Goal: Task Accomplishment & Management: Manage account settings

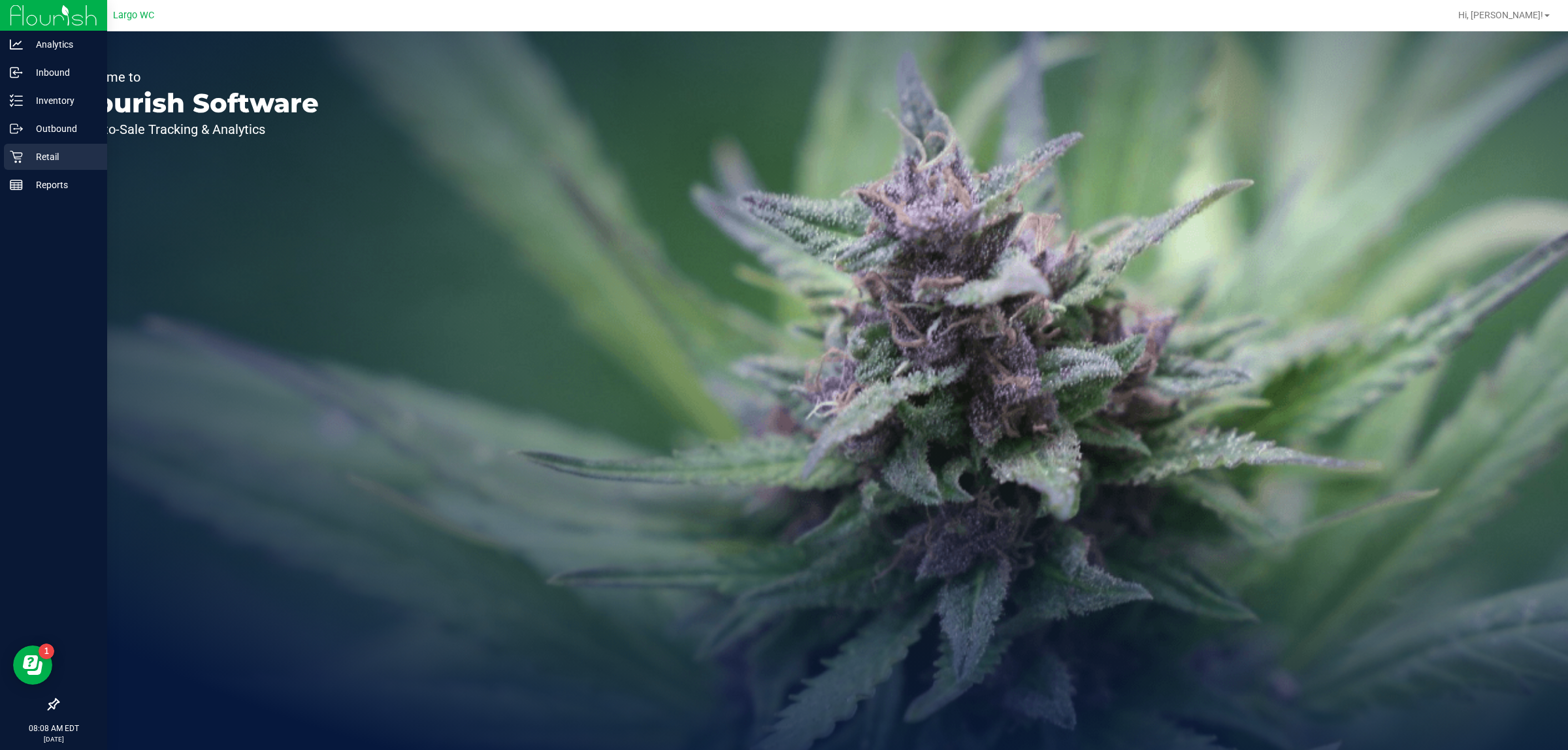
click at [0, 163] on link "Retail" at bounding box center [53, 158] width 107 height 28
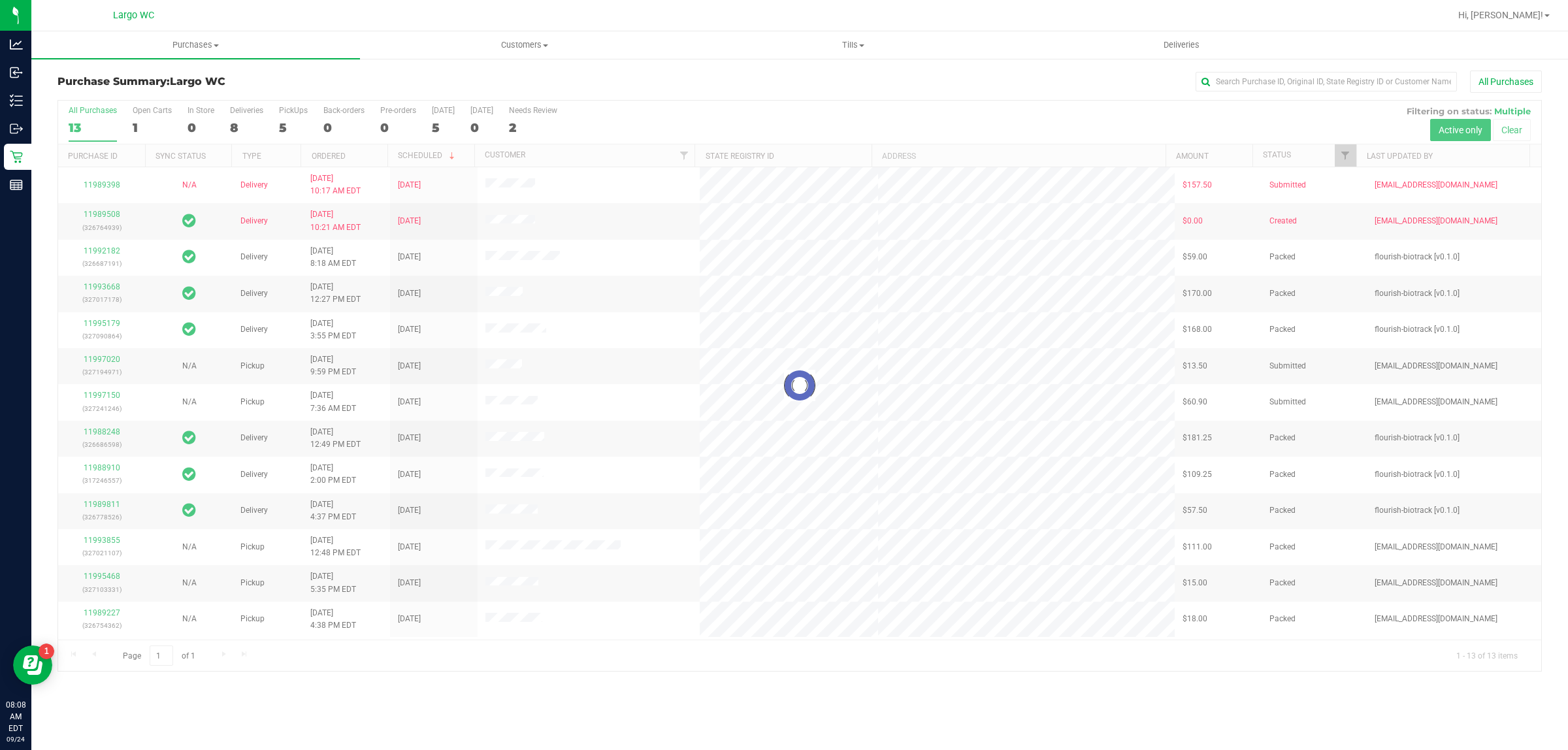
click at [629, 664] on div at bounding box center [799, 385] width 1483 height 570
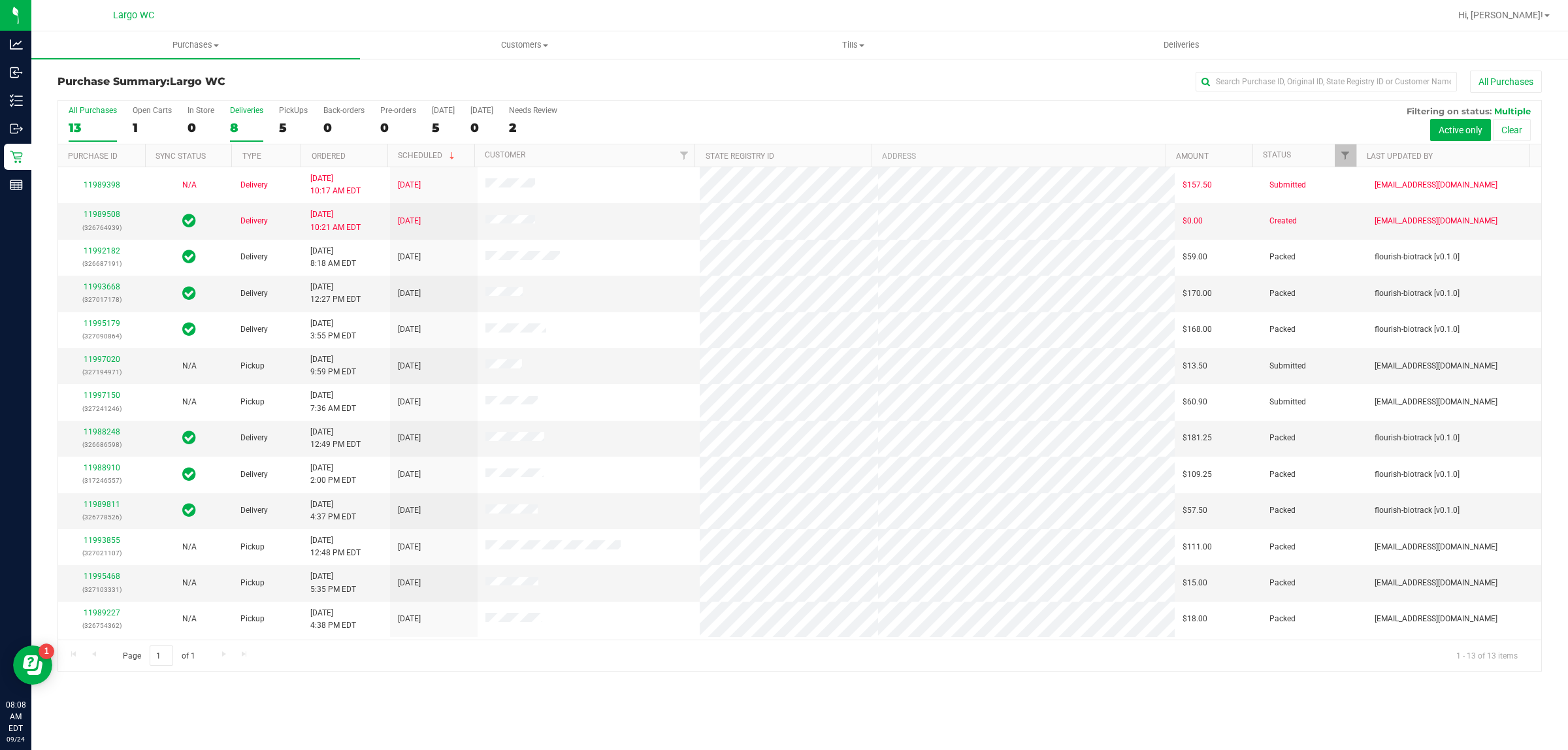
click at [231, 128] on div "8" at bounding box center [246, 128] width 33 height 15
click at [0, 0] on input "Deliveries 8" at bounding box center [0, 0] width 0 height 0
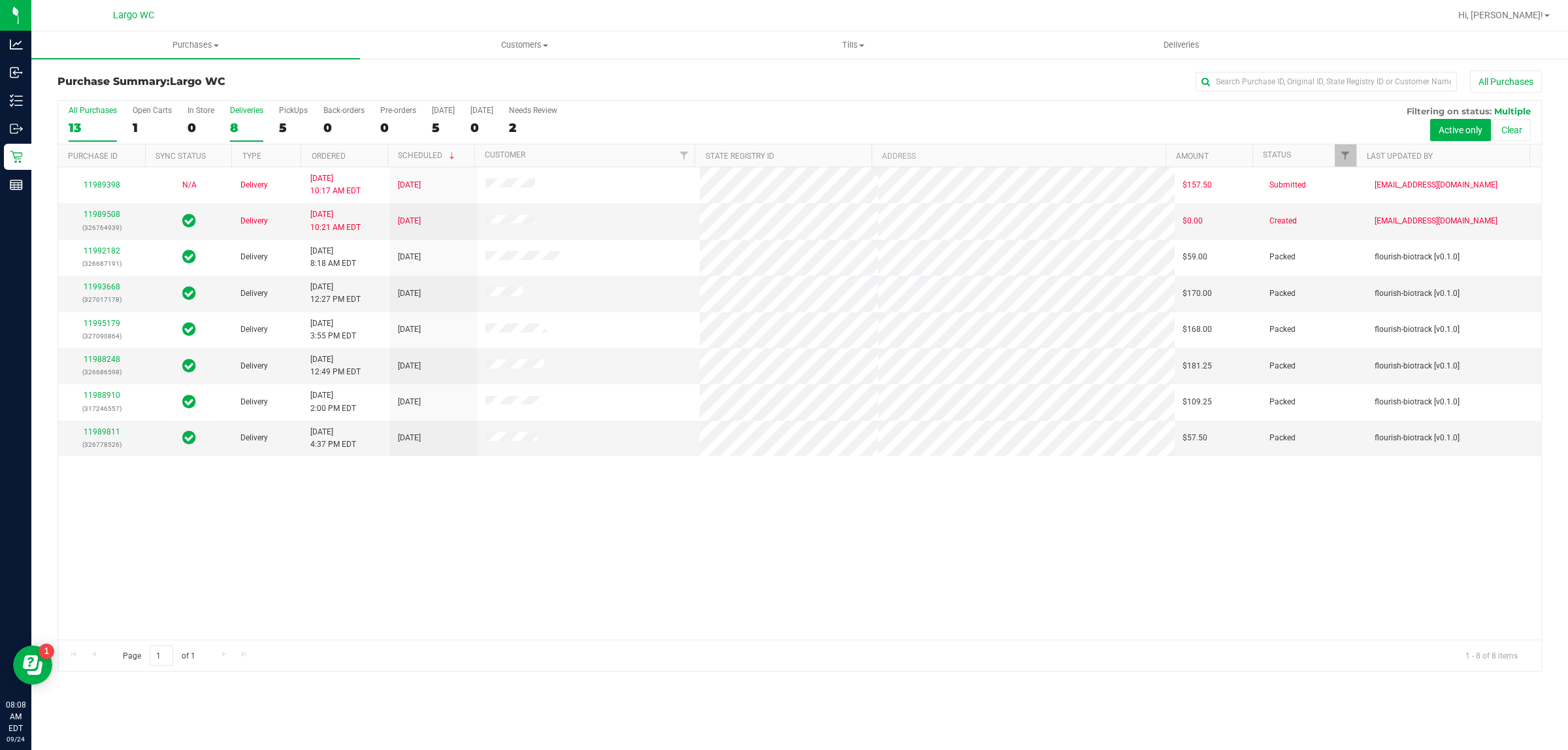
click at [79, 125] on div "13" at bounding box center [92, 128] width 48 height 15
click at [0, 0] on input "All Purchases 13" at bounding box center [0, 0] width 0 height 0
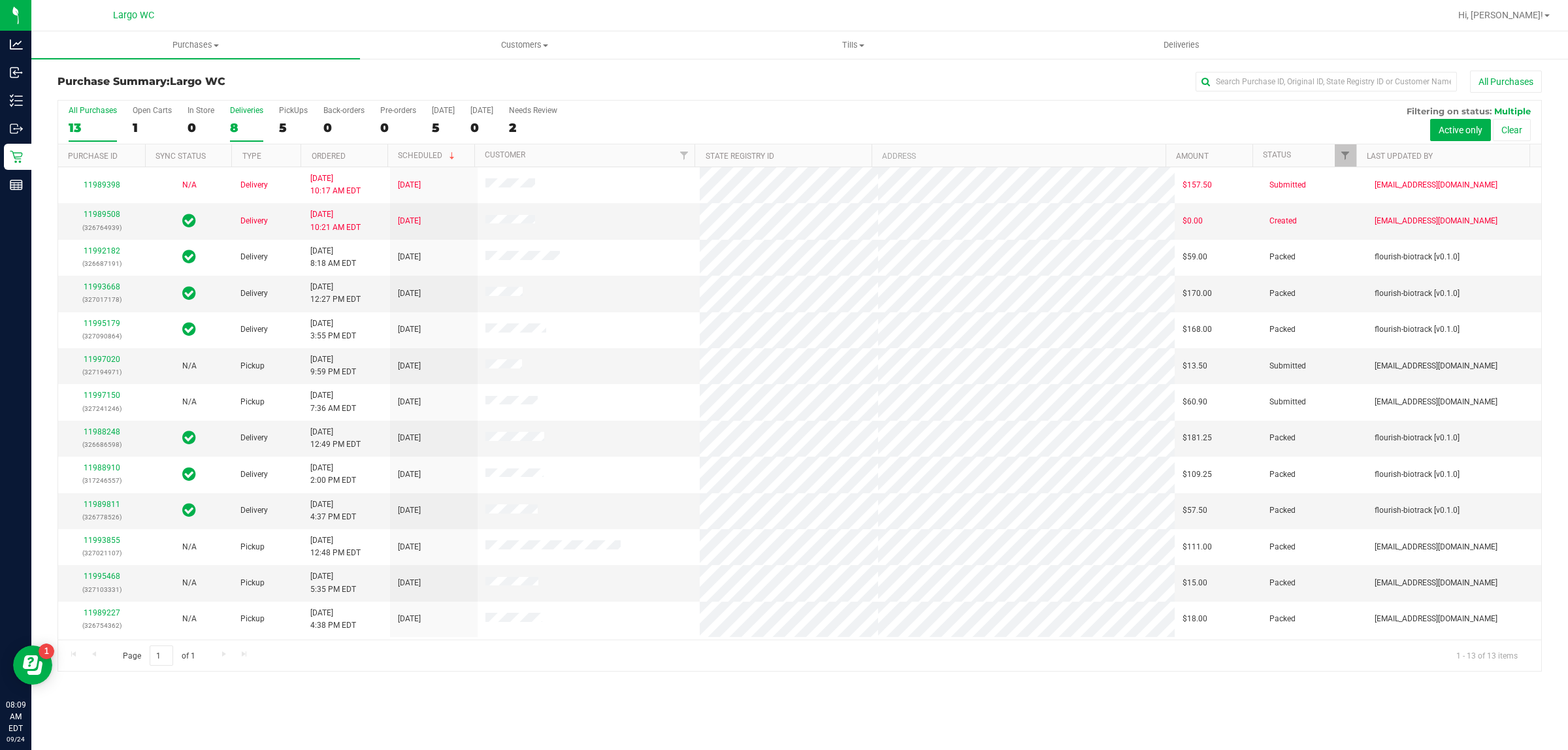
click at [230, 124] on div "8" at bounding box center [246, 128] width 33 height 15
click at [0, 0] on input "Deliveries 8" at bounding box center [0, 0] width 0 height 0
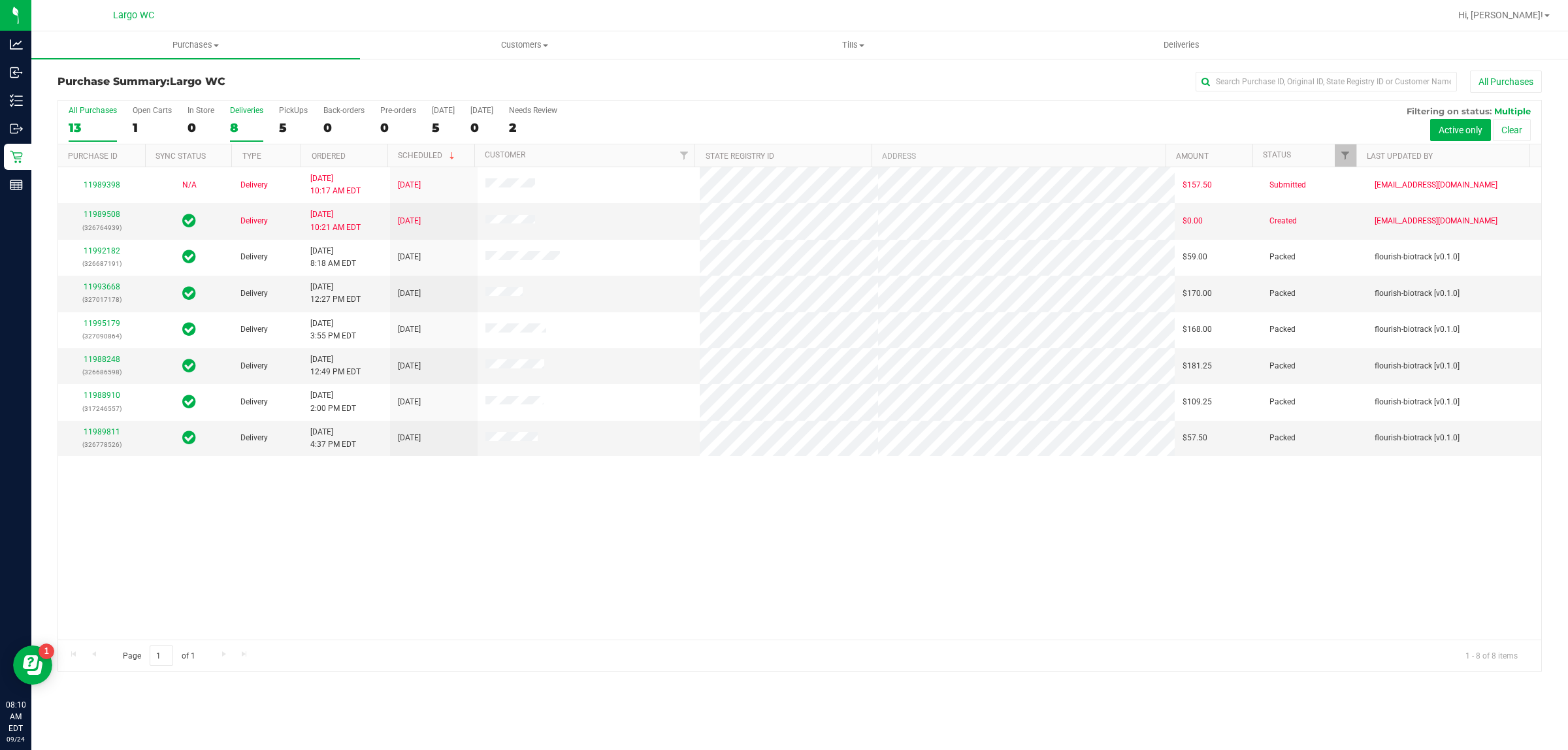
click at [77, 131] on div "13" at bounding box center [92, 128] width 48 height 15
click at [0, 0] on input "All Purchases 13" at bounding box center [0, 0] width 0 height 0
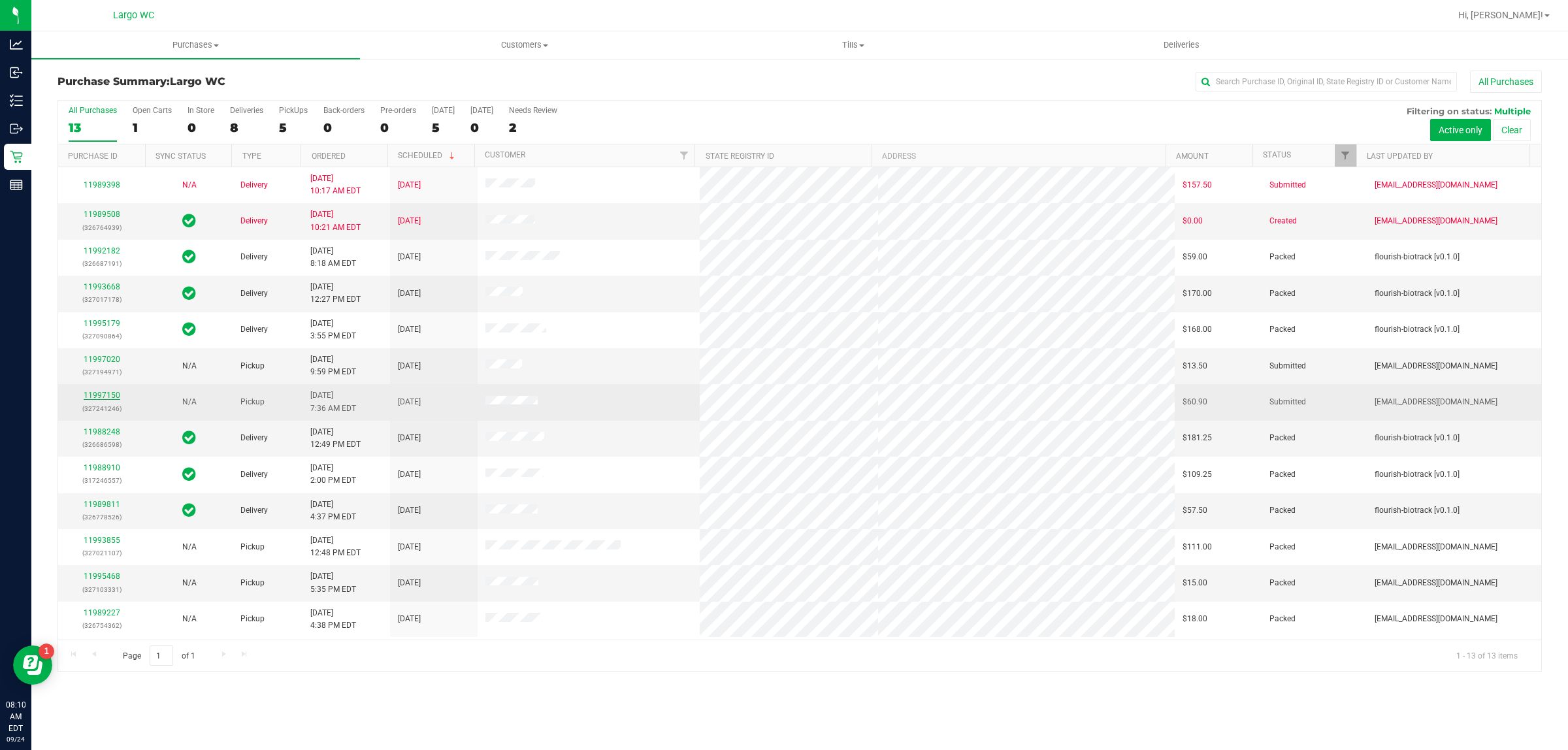
click at [102, 399] on link "11997150" at bounding box center [102, 395] width 36 height 9
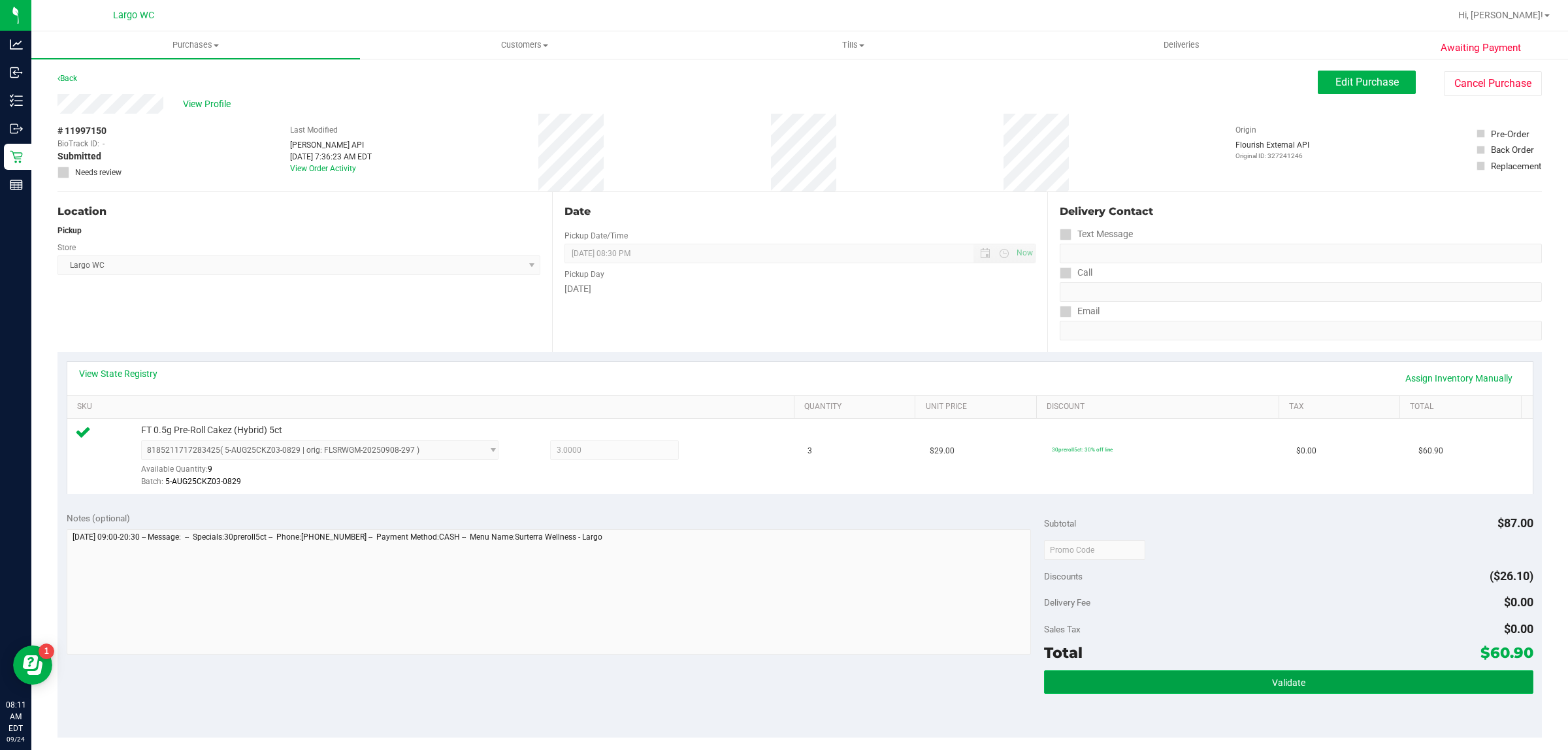
click at [1179, 691] on button "Validate" at bounding box center [1288, 682] width 489 height 24
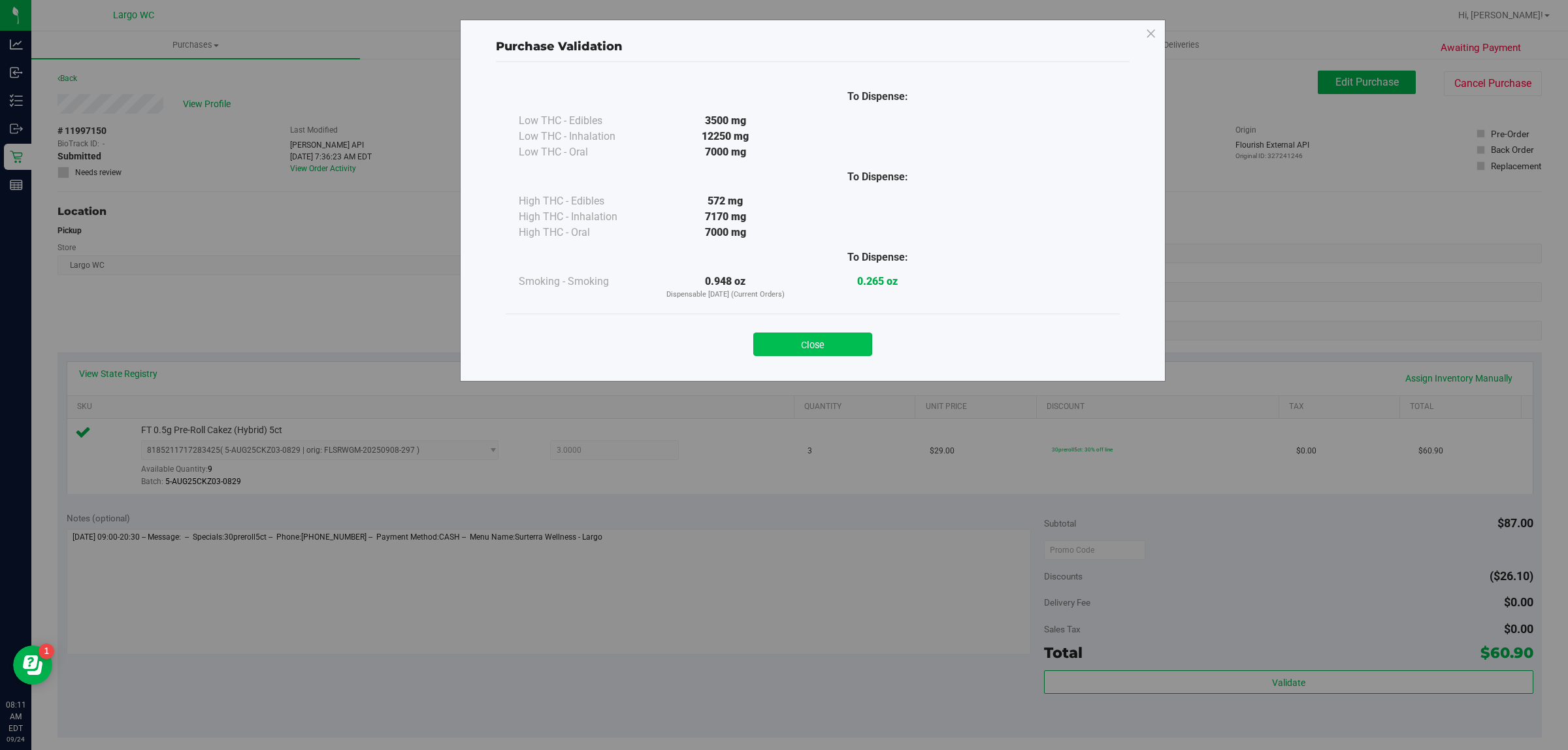
click at [846, 337] on button "Close" at bounding box center [812, 345] width 119 height 24
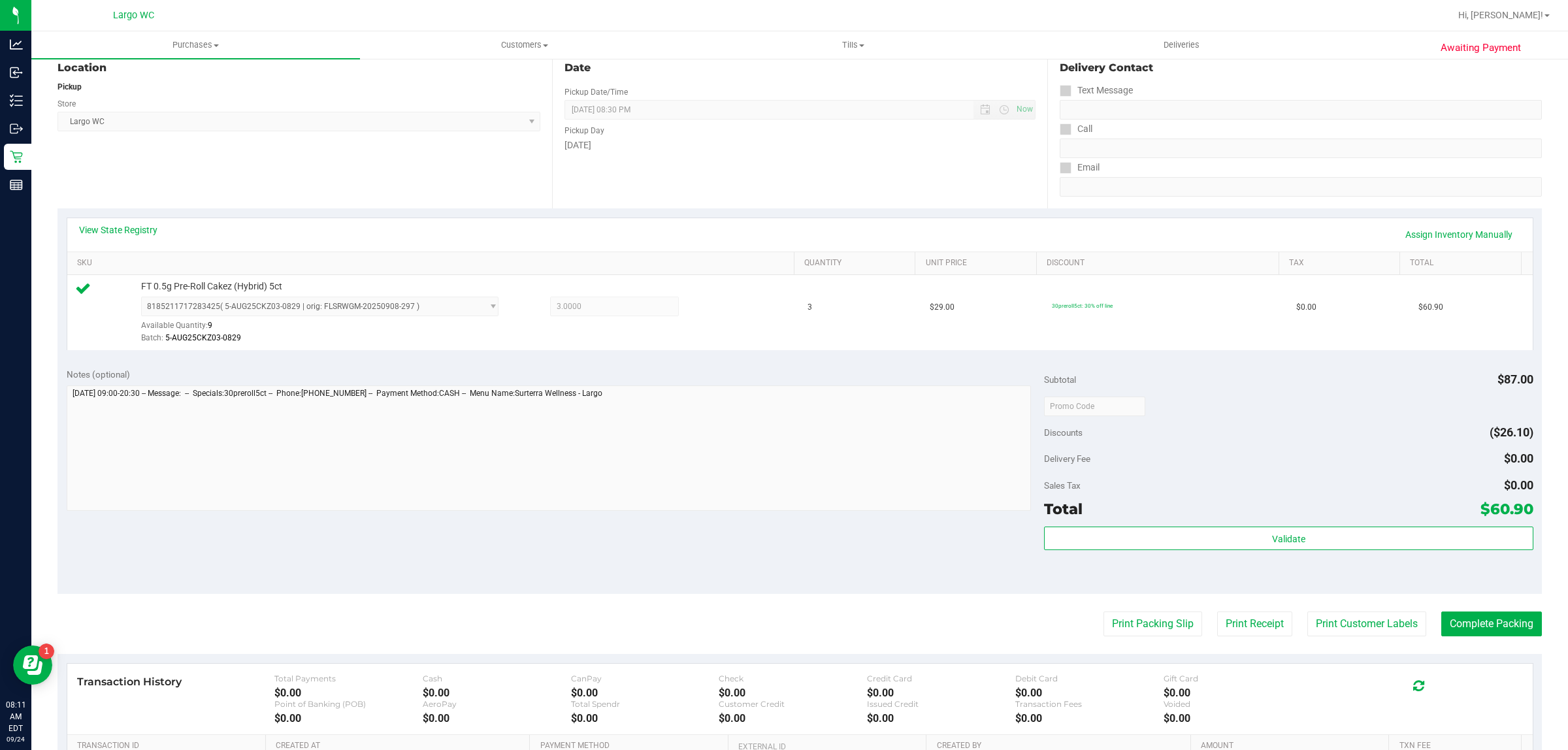
scroll to position [160, 0]
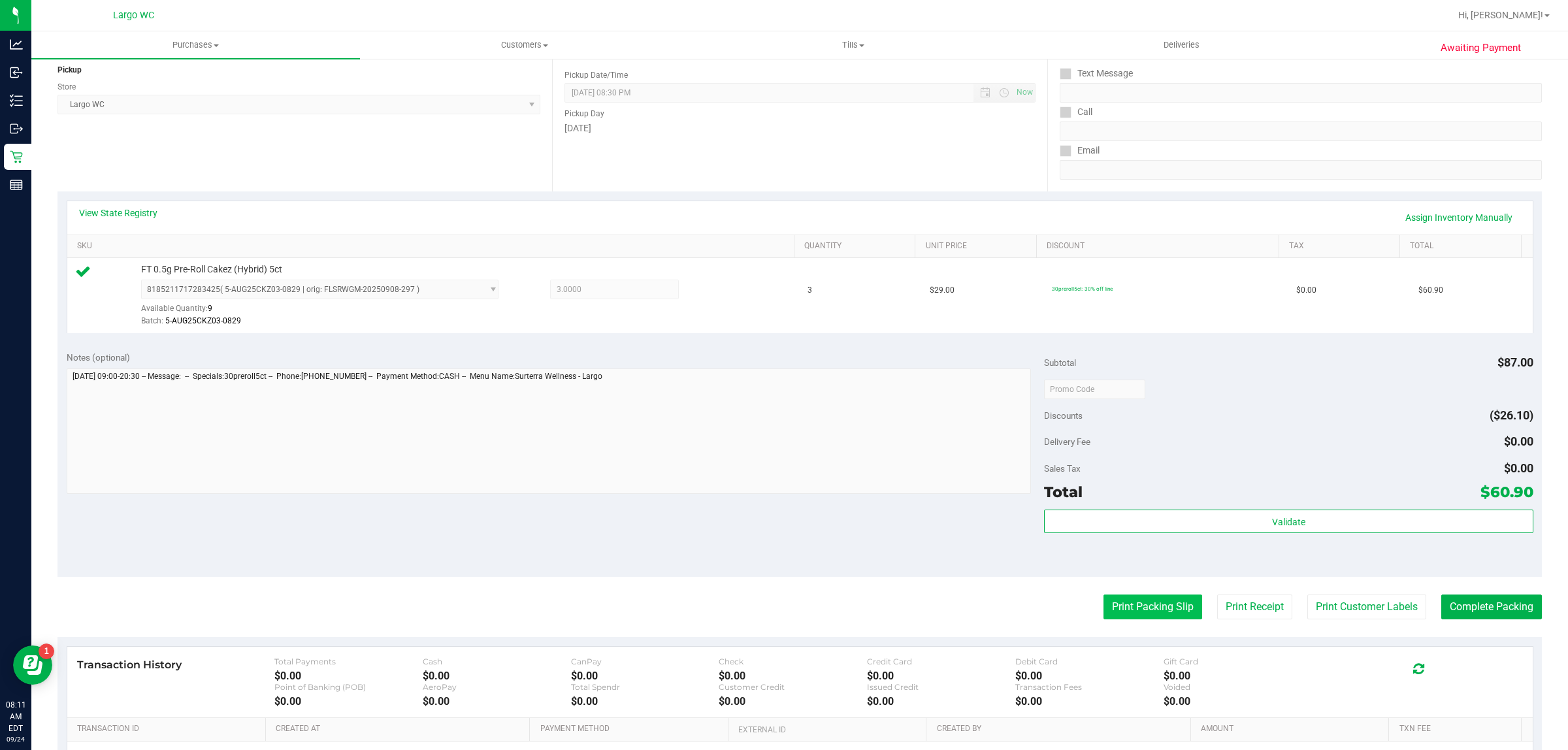
click at [1142, 615] on button "Print Packing Slip" at bounding box center [1152, 607] width 99 height 25
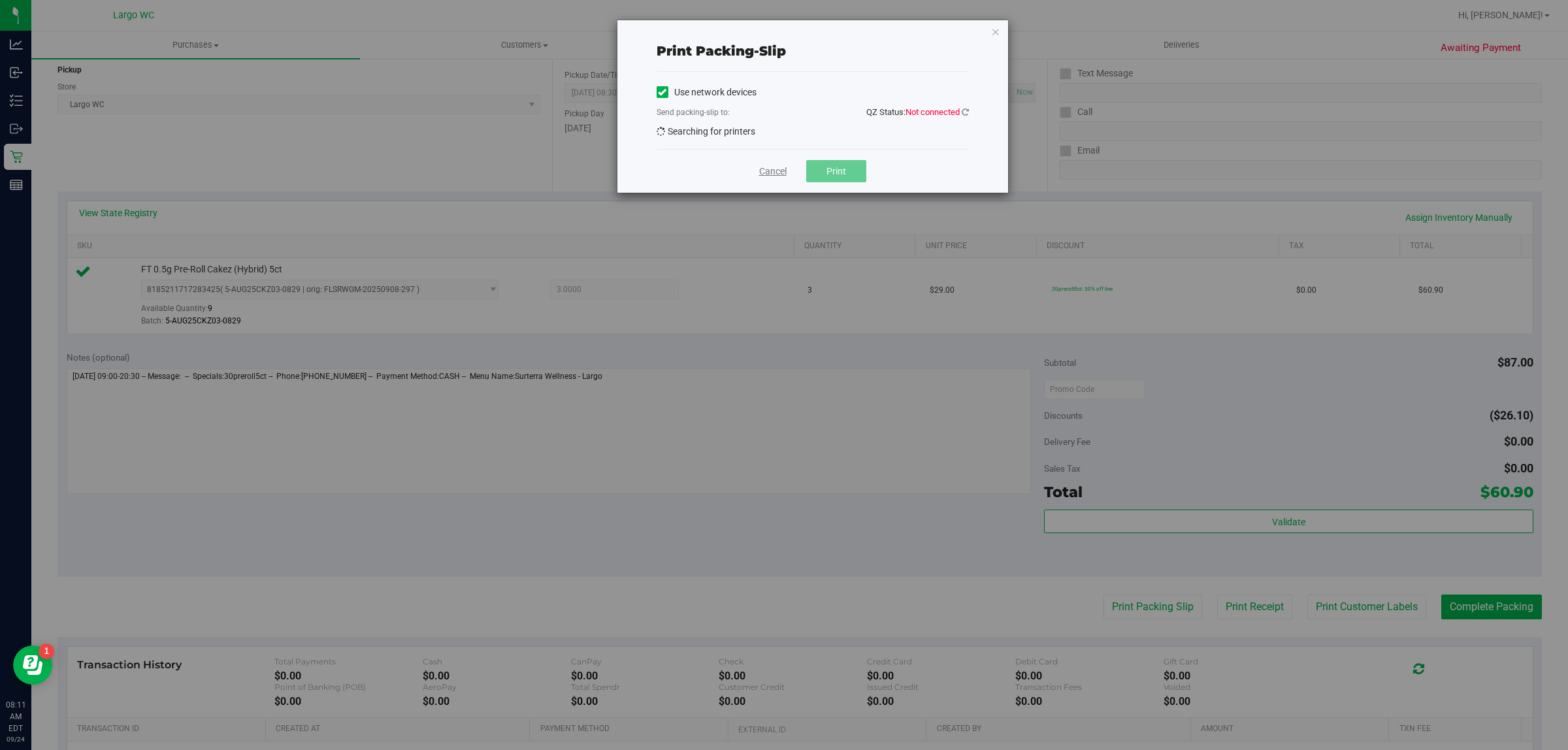
click at [776, 174] on link "Cancel" at bounding box center [772, 172] width 27 height 13
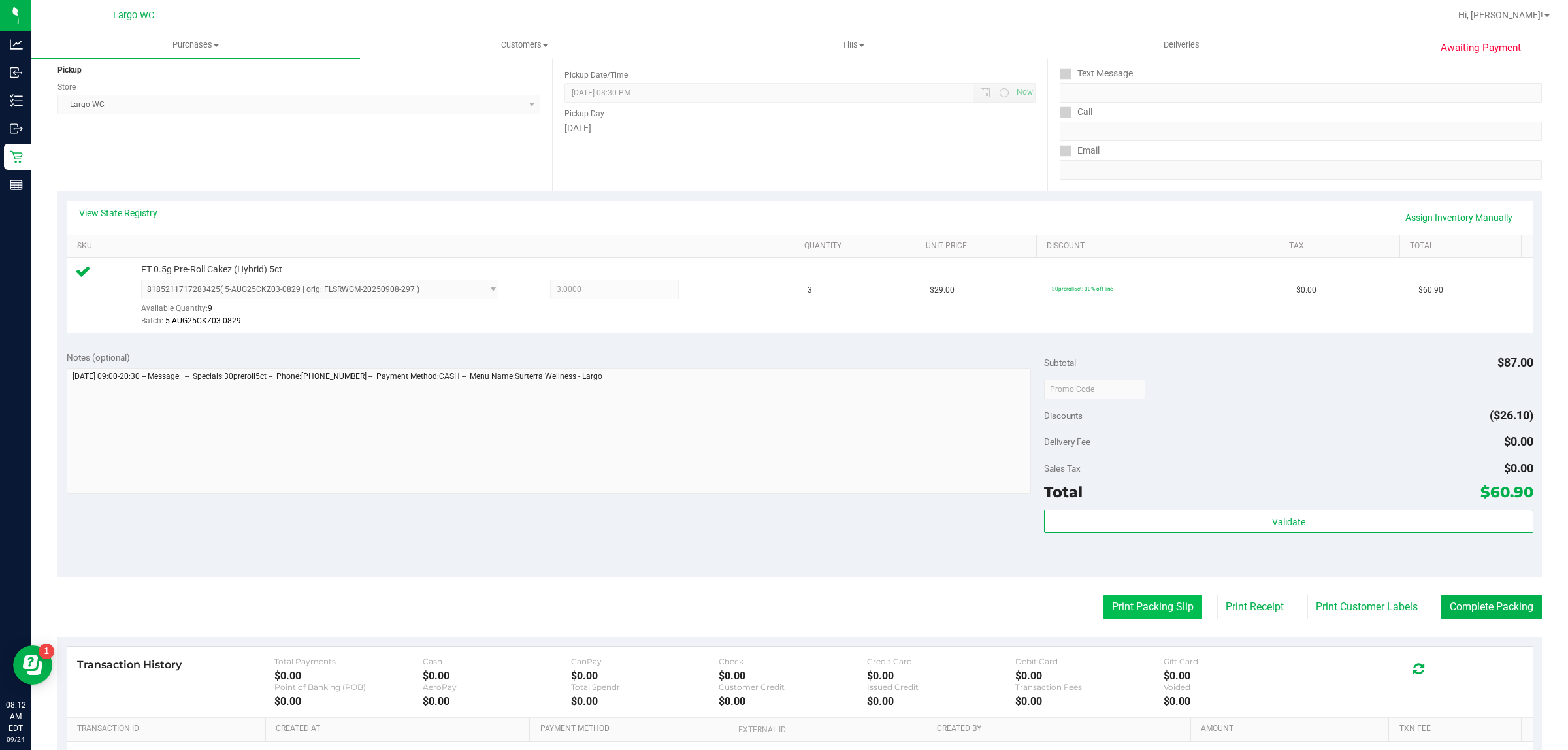
click at [1128, 610] on button "Print Packing Slip" at bounding box center [1152, 607] width 99 height 25
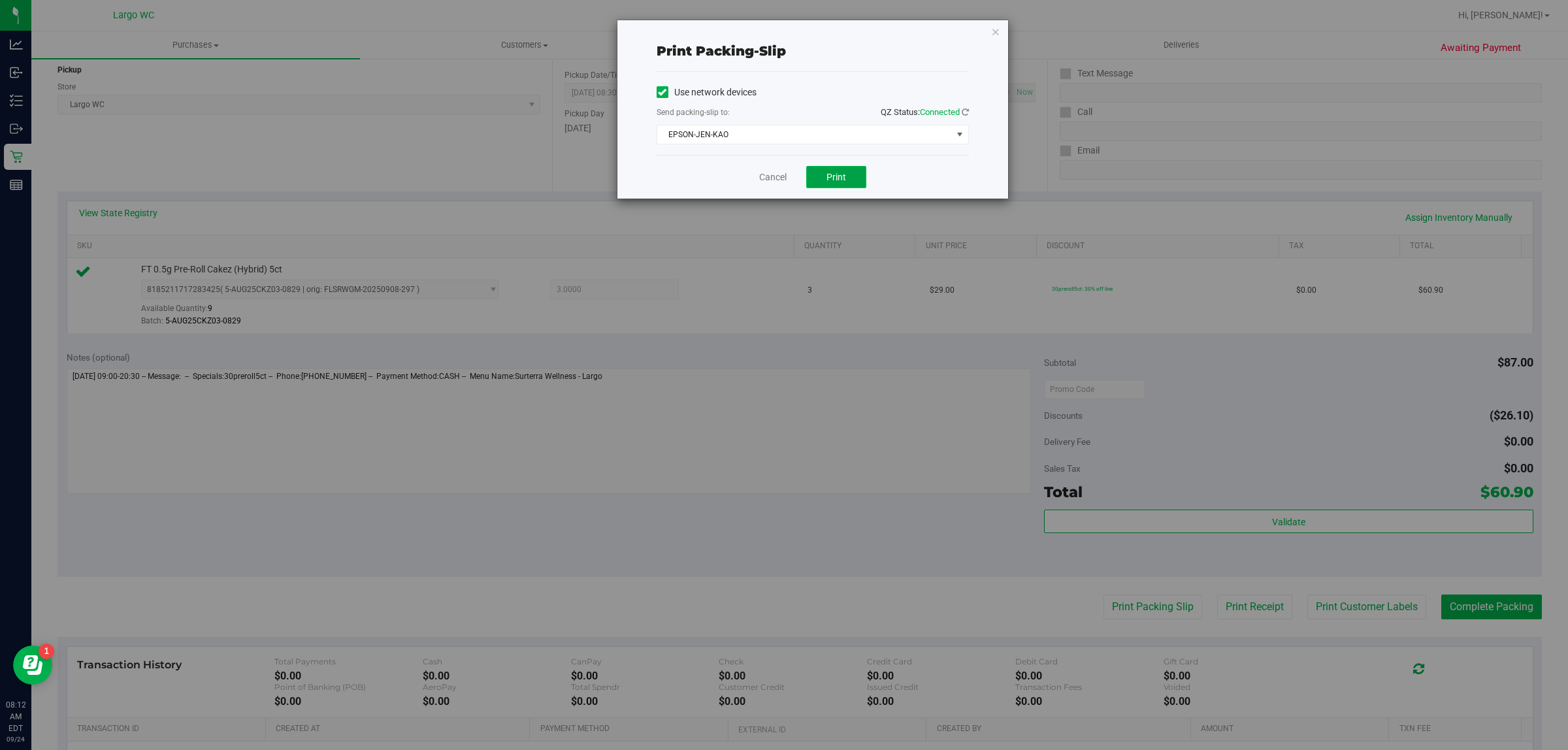
click at [856, 182] on button "Print" at bounding box center [836, 177] width 60 height 22
click at [774, 175] on link "Cancel" at bounding box center [772, 177] width 27 height 13
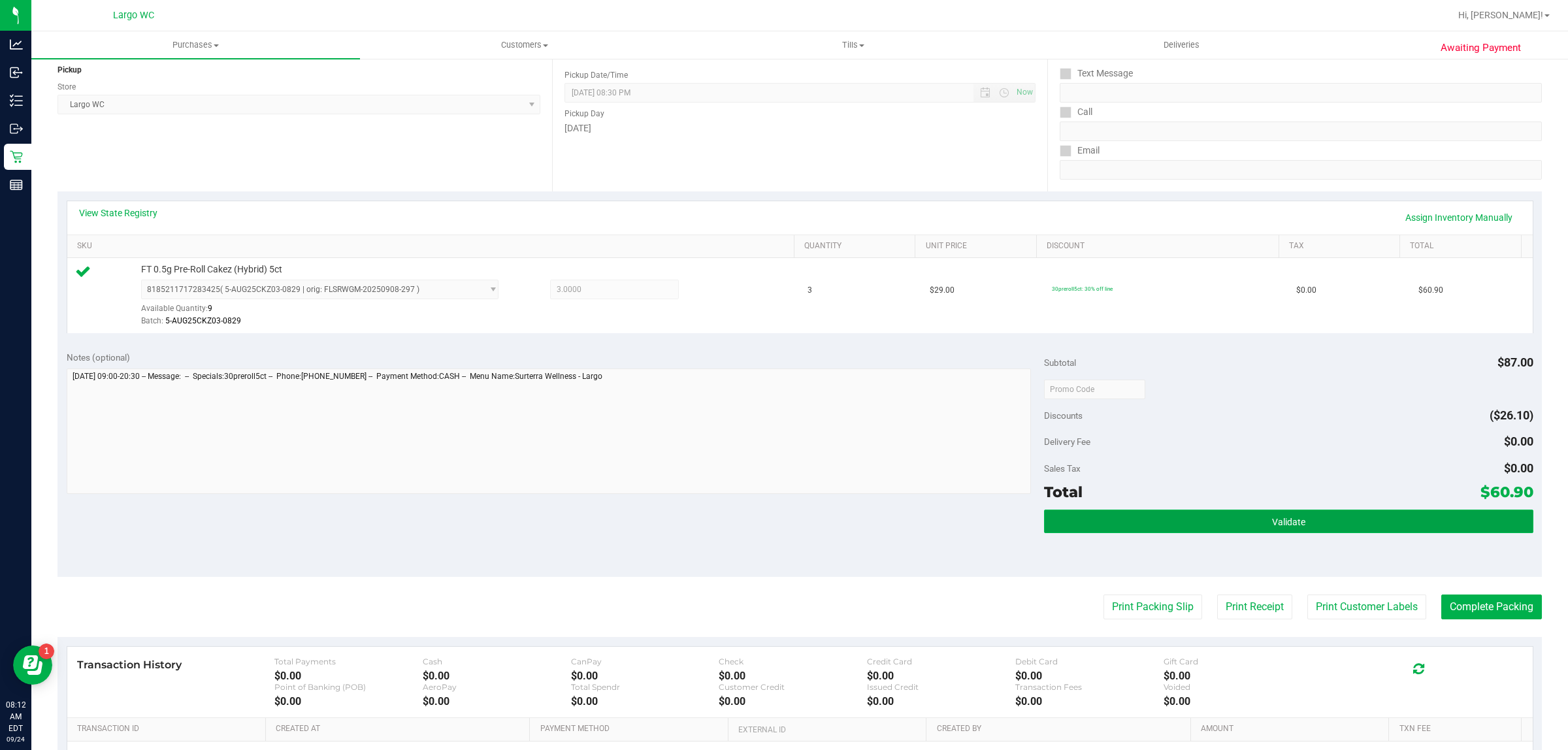
click at [1235, 515] on button "Validate" at bounding box center [1288, 521] width 489 height 24
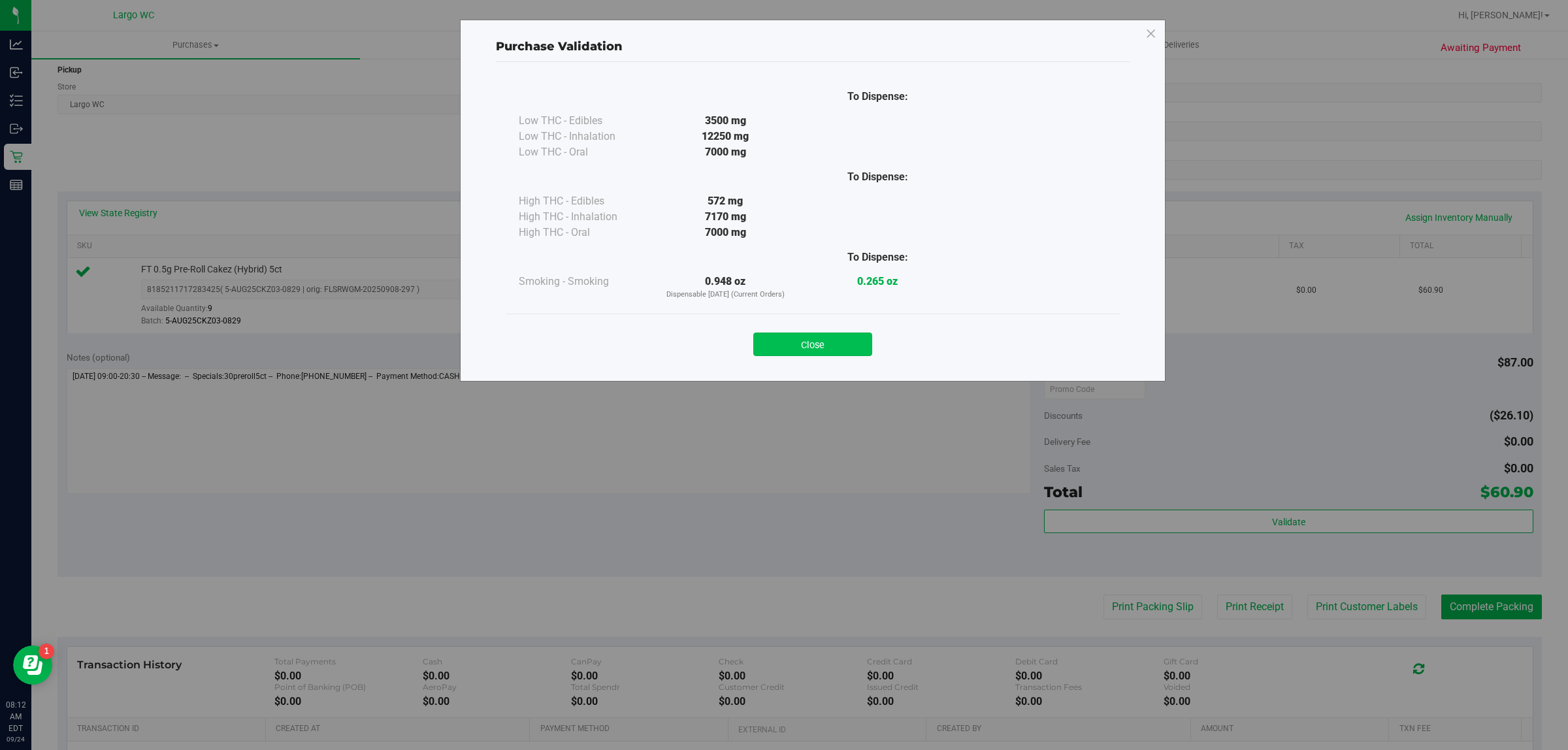
click at [820, 340] on button "Close" at bounding box center [812, 345] width 119 height 24
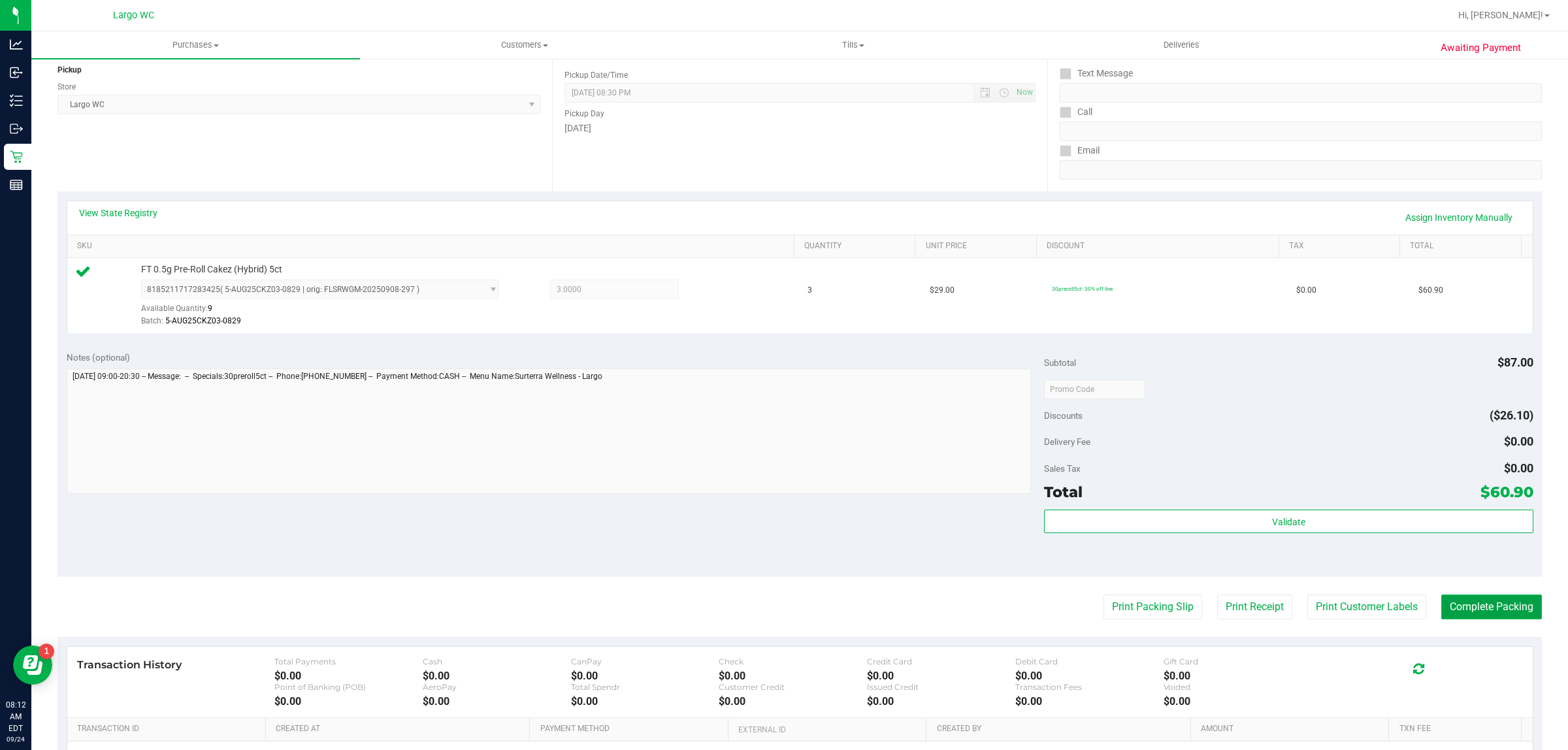
click at [1481, 610] on button "Complete Packing" at bounding box center [1491, 607] width 100 height 25
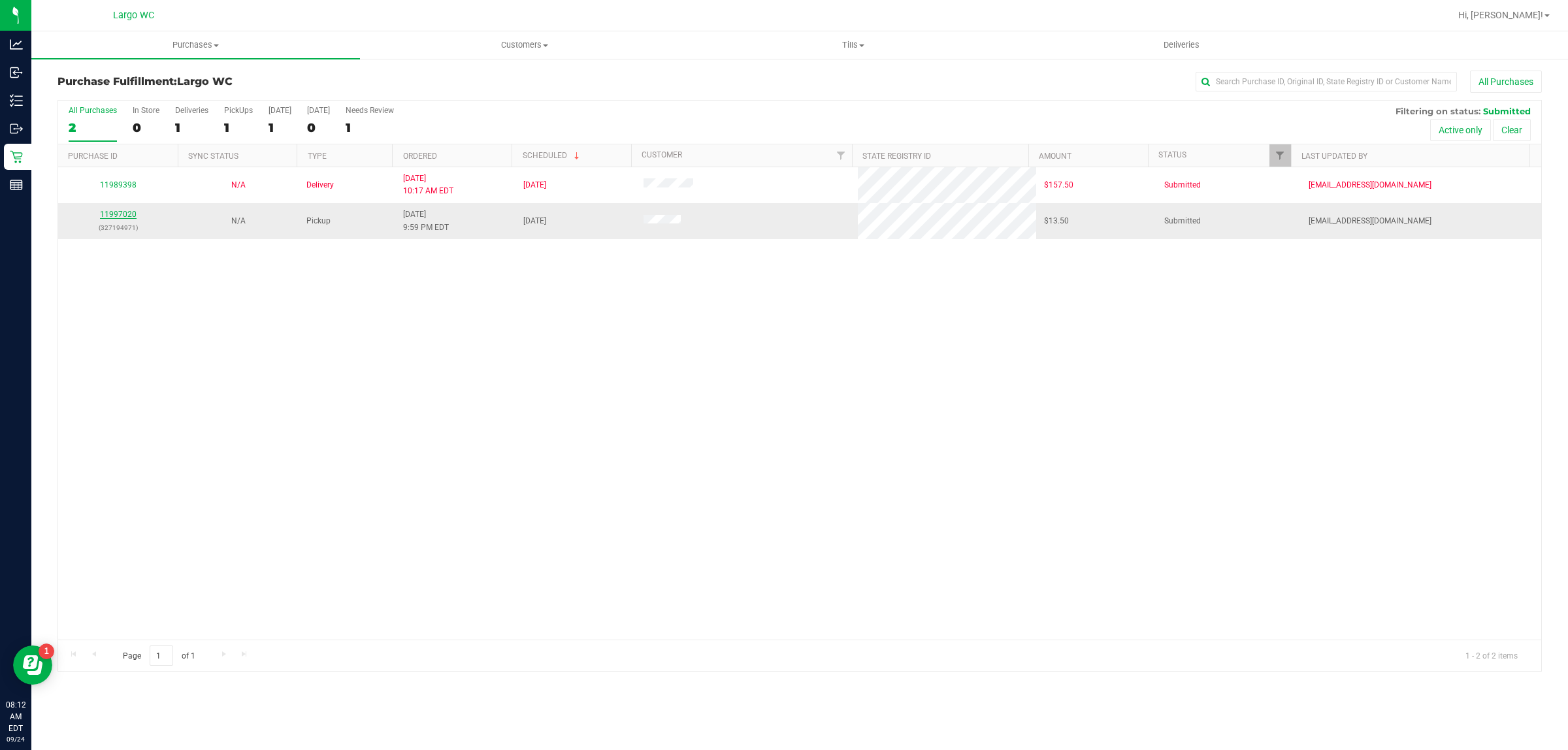
click at [115, 216] on link "11997020" at bounding box center [118, 214] width 36 height 9
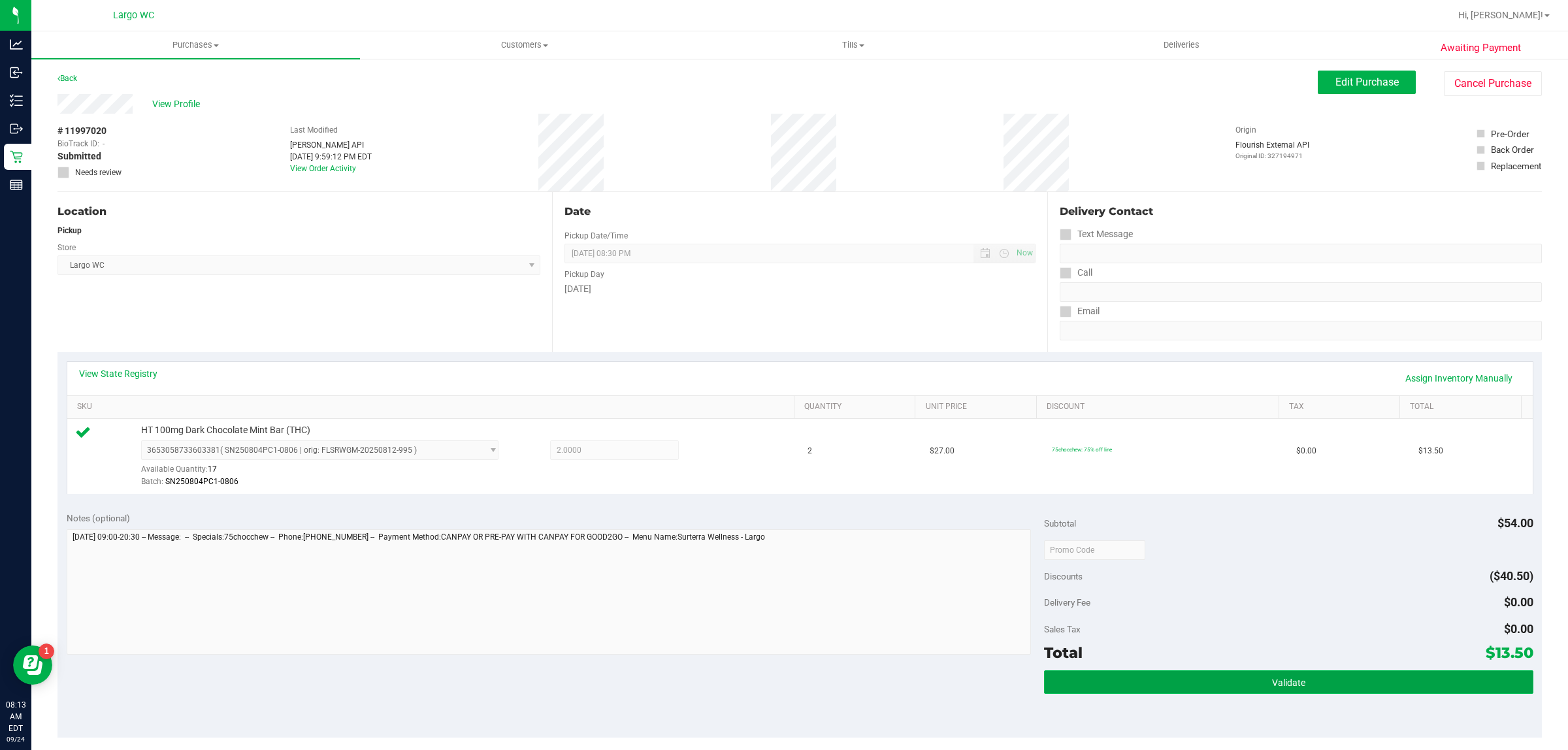
click at [1210, 687] on button "Validate" at bounding box center [1288, 682] width 489 height 24
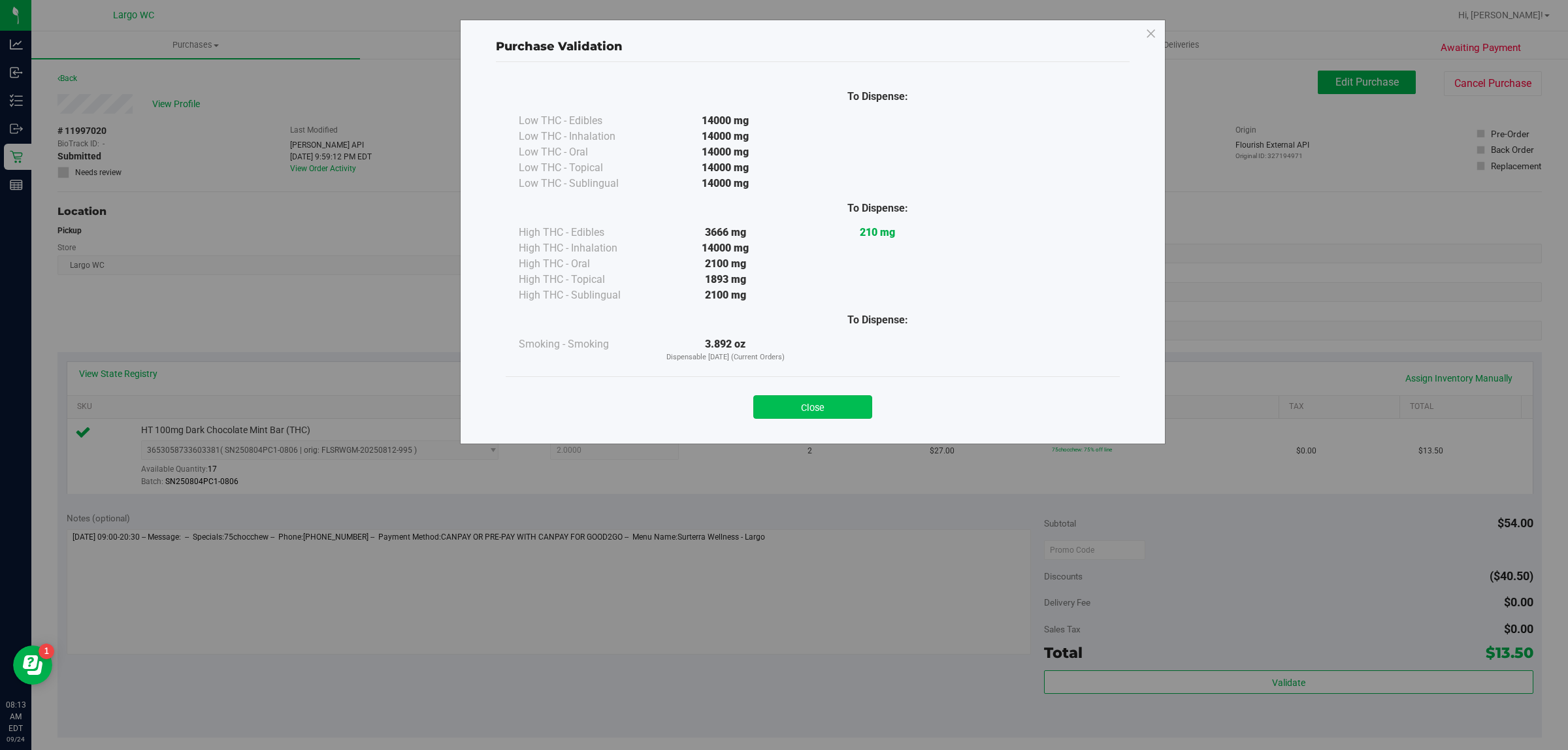
click at [823, 410] on button "Close" at bounding box center [812, 407] width 119 height 24
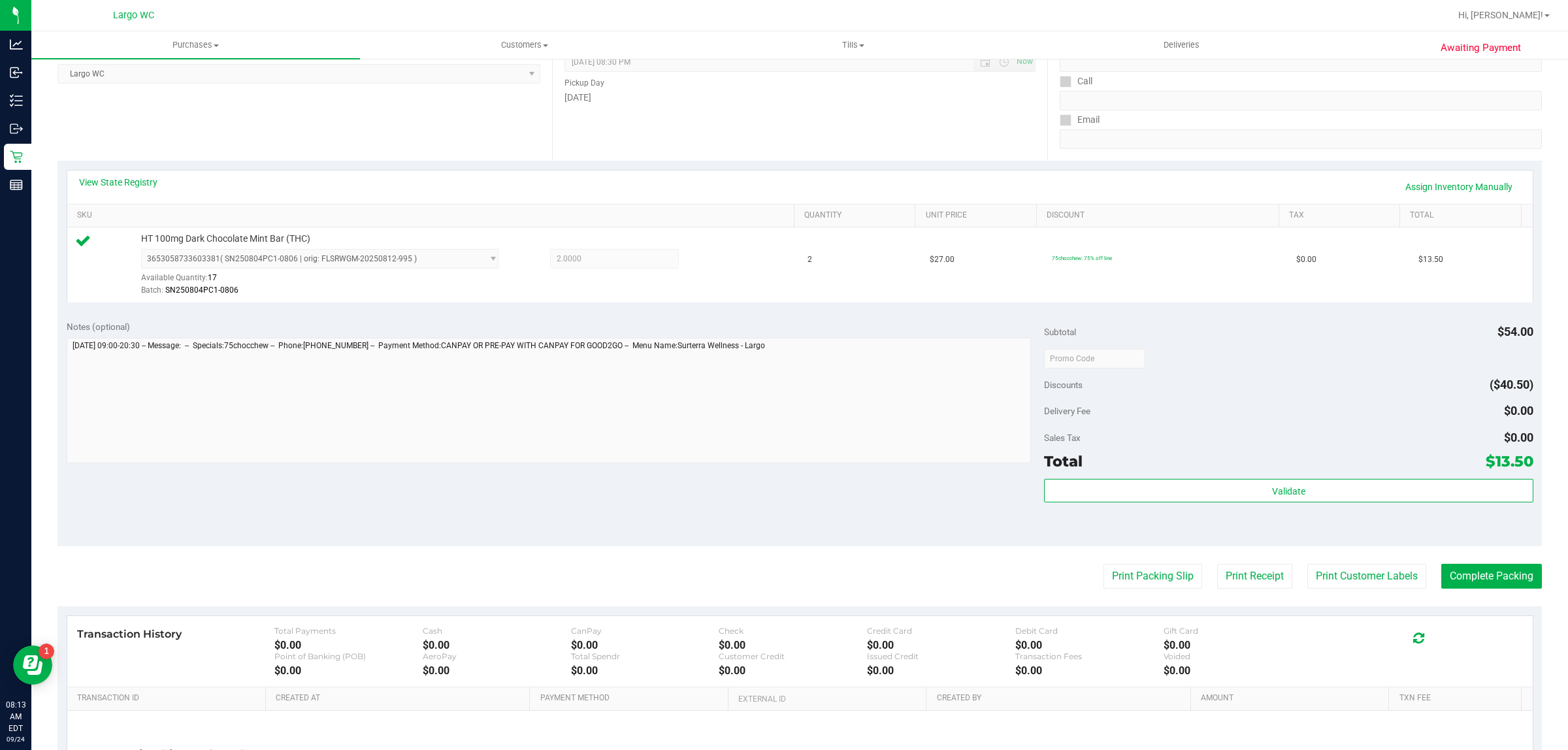
scroll to position [227, 0]
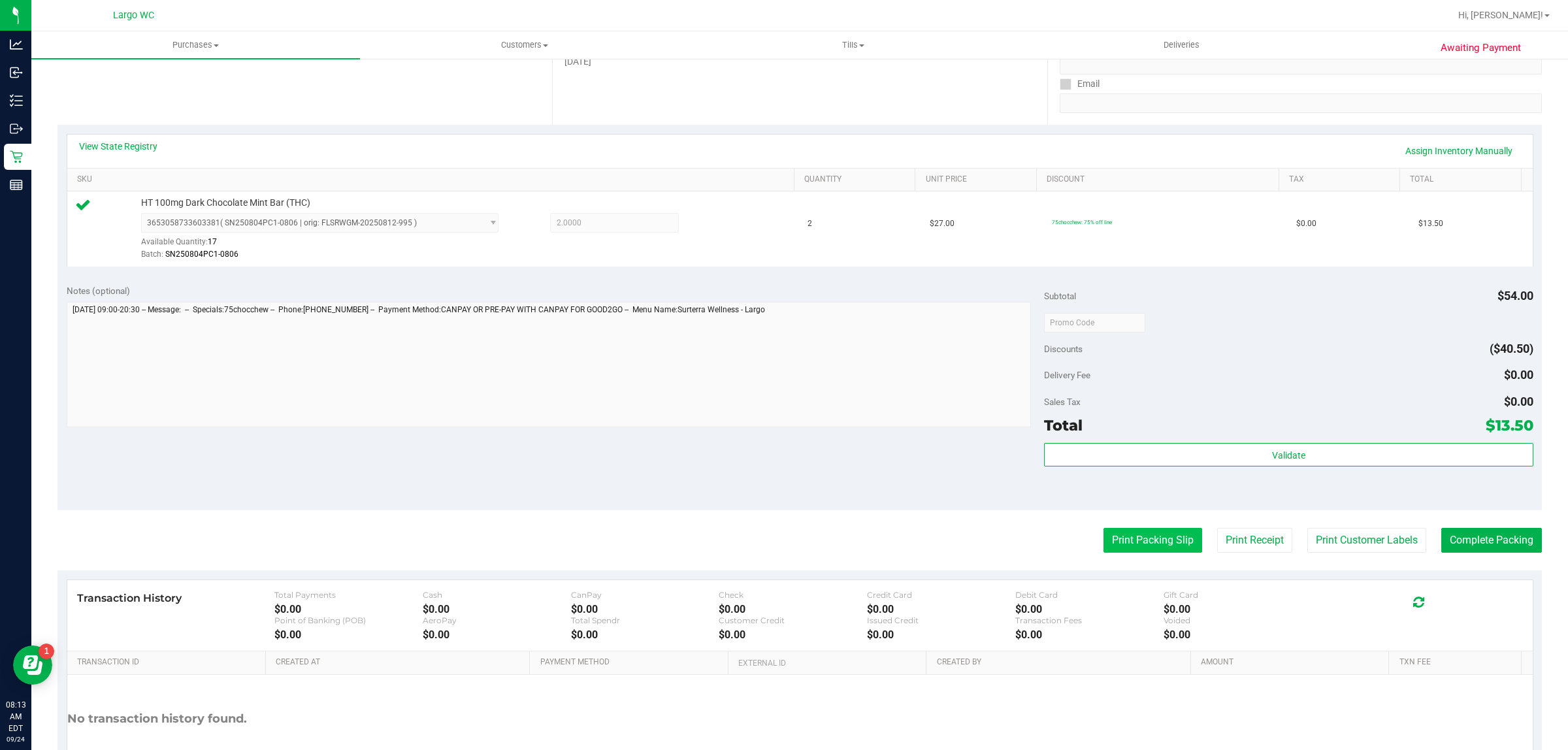
click at [1137, 542] on button "Print Packing Slip" at bounding box center [1152, 540] width 99 height 25
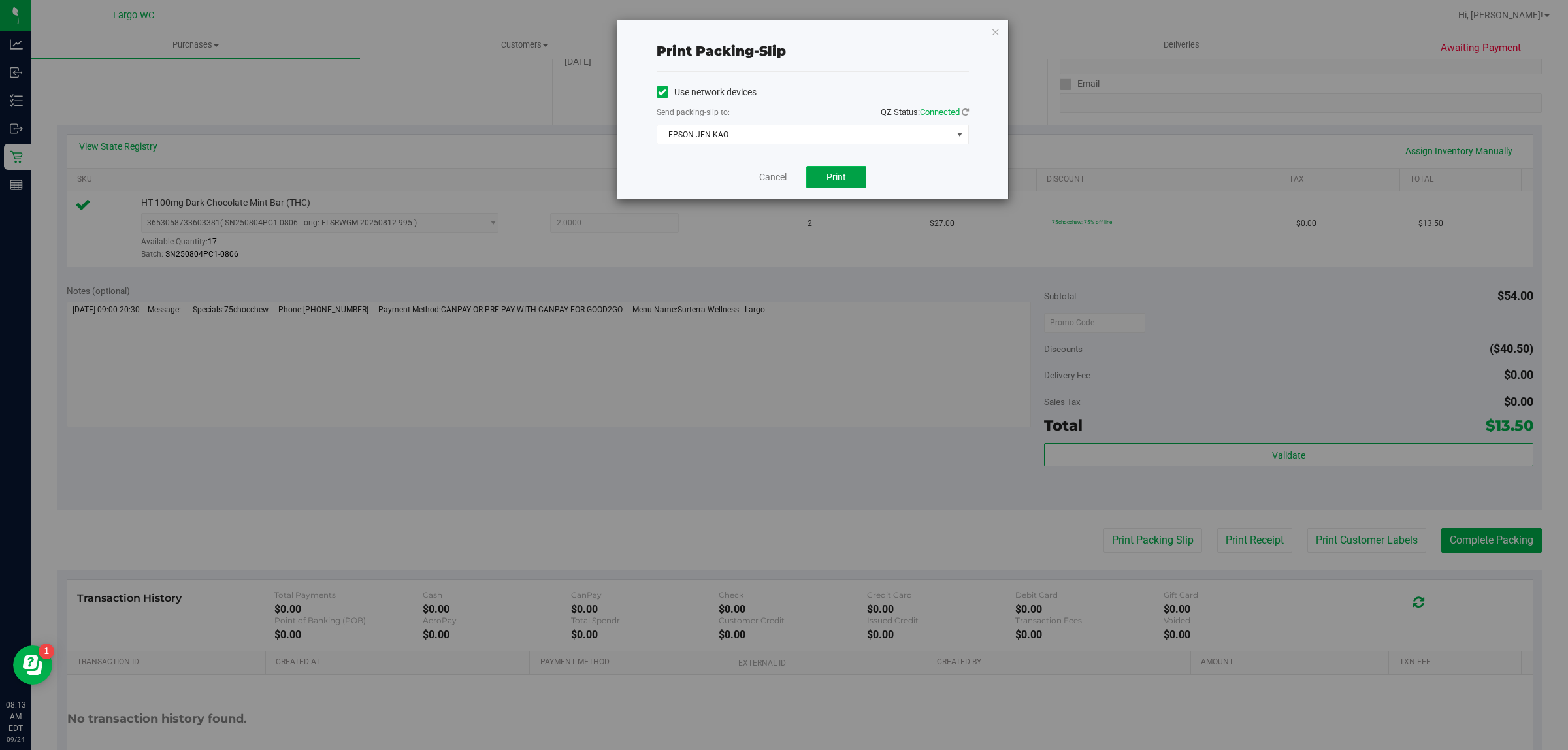
click at [815, 185] on button "Print" at bounding box center [836, 177] width 60 height 22
click at [773, 182] on link "Cancel" at bounding box center [772, 177] width 27 height 13
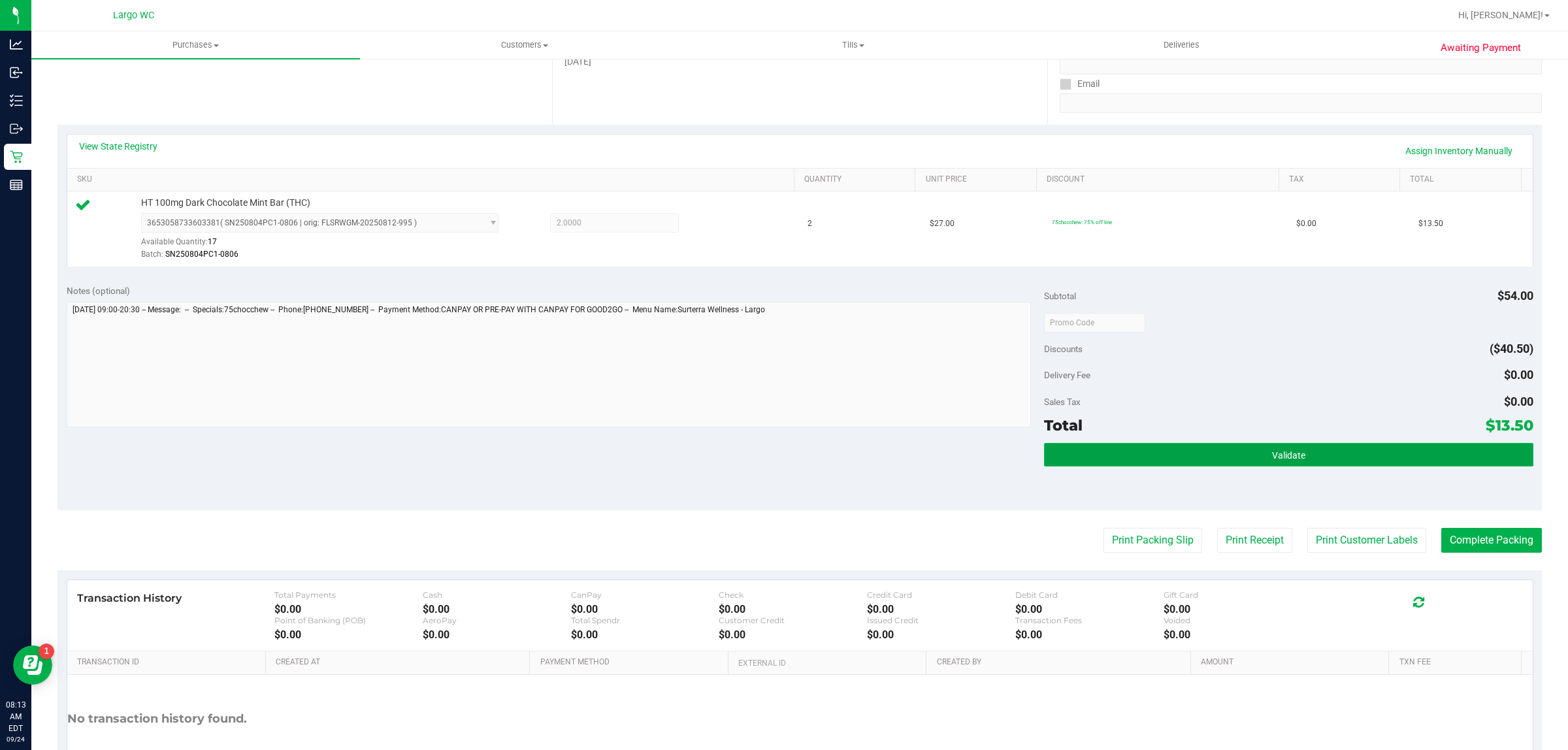
click at [1187, 454] on button "Validate" at bounding box center [1288, 455] width 489 height 24
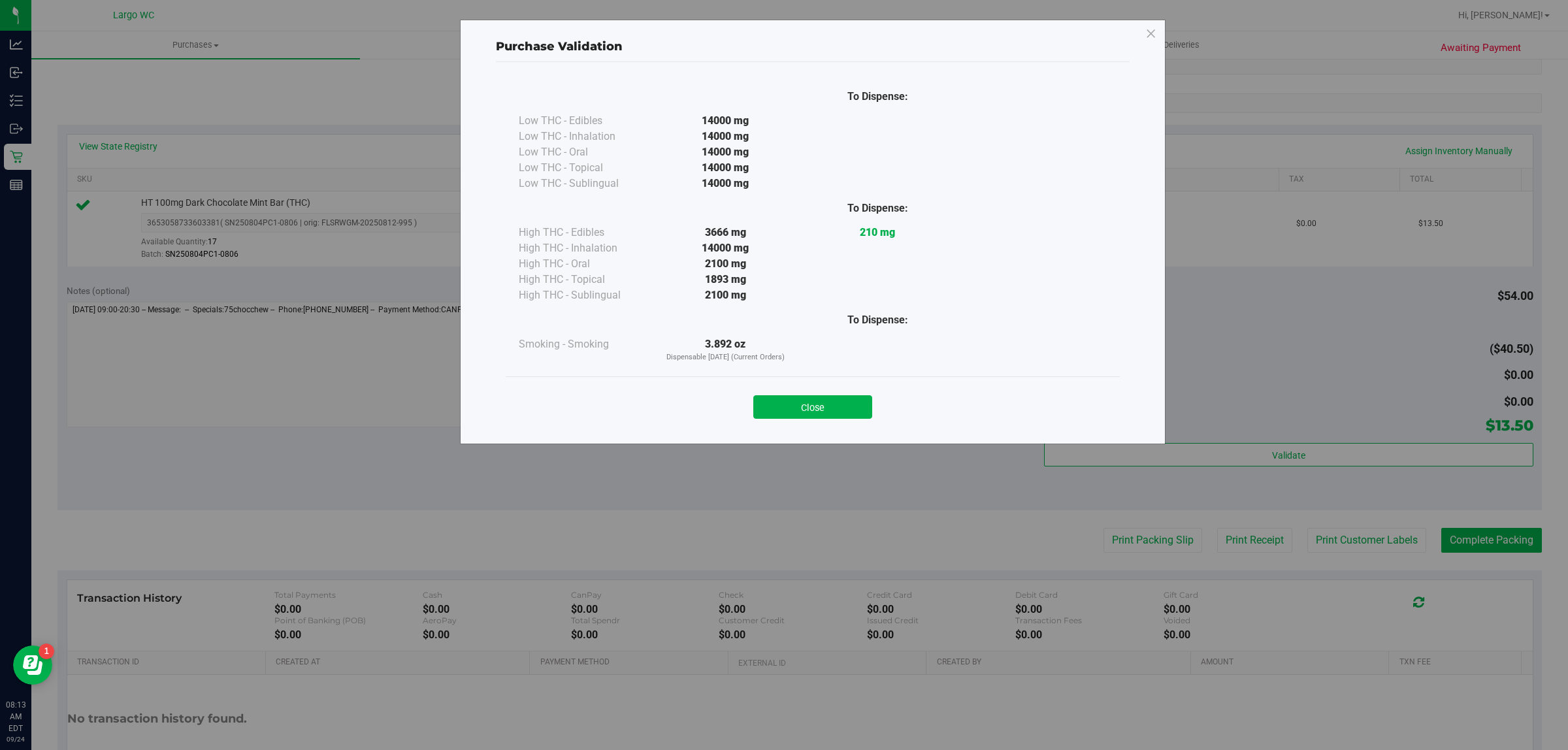
click at [866, 374] on div "To Dispense: Low THC - Edibles 14000 mg" at bounding box center [812, 227] width 614 height 296
click at [785, 408] on button "Close" at bounding box center [812, 407] width 119 height 24
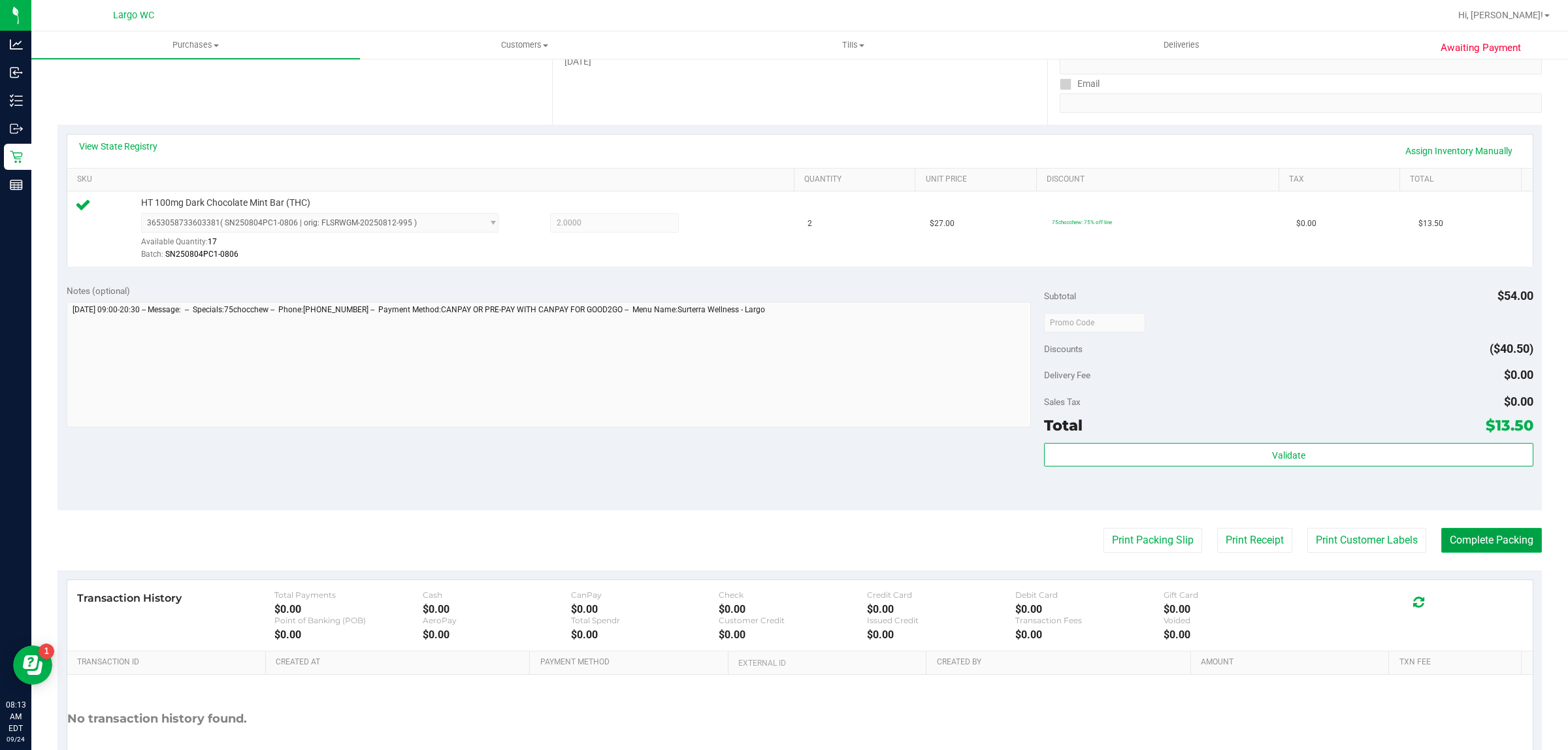
click at [1441, 531] on button "Complete Packing" at bounding box center [1491, 540] width 100 height 25
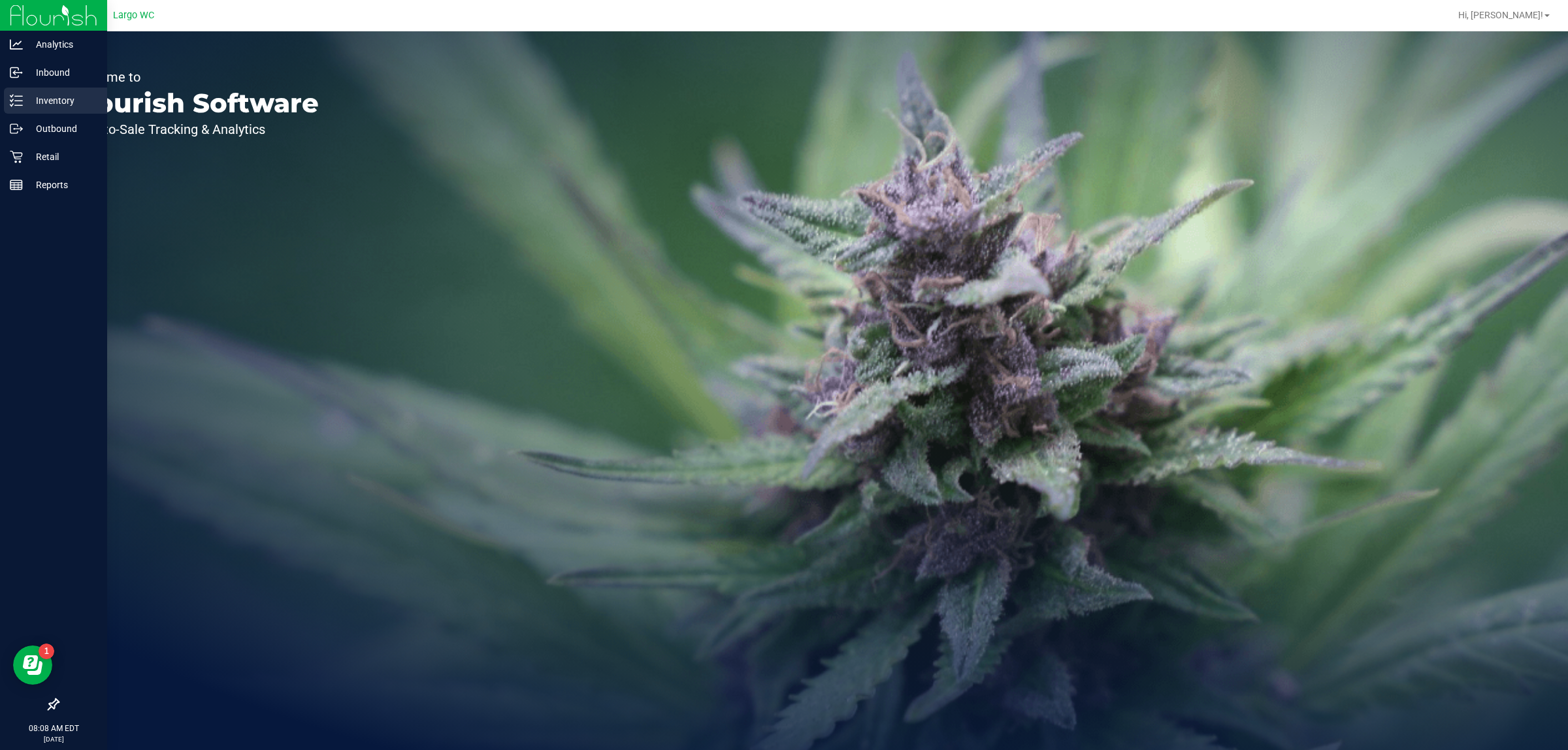
click at [11, 100] on icon at bounding box center [16, 101] width 13 height 13
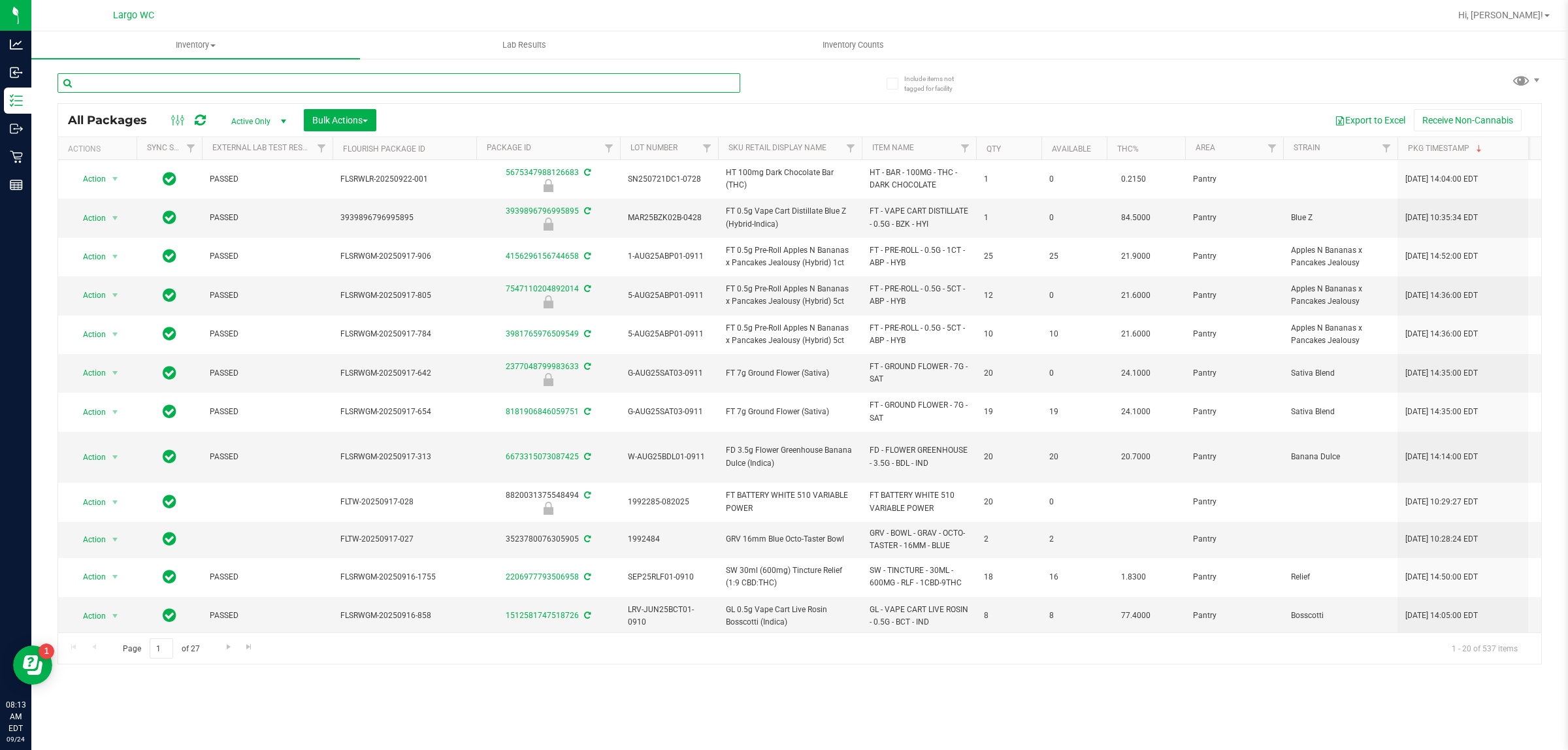
click at [151, 84] on input "text" at bounding box center [398, 83] width 682 height 19
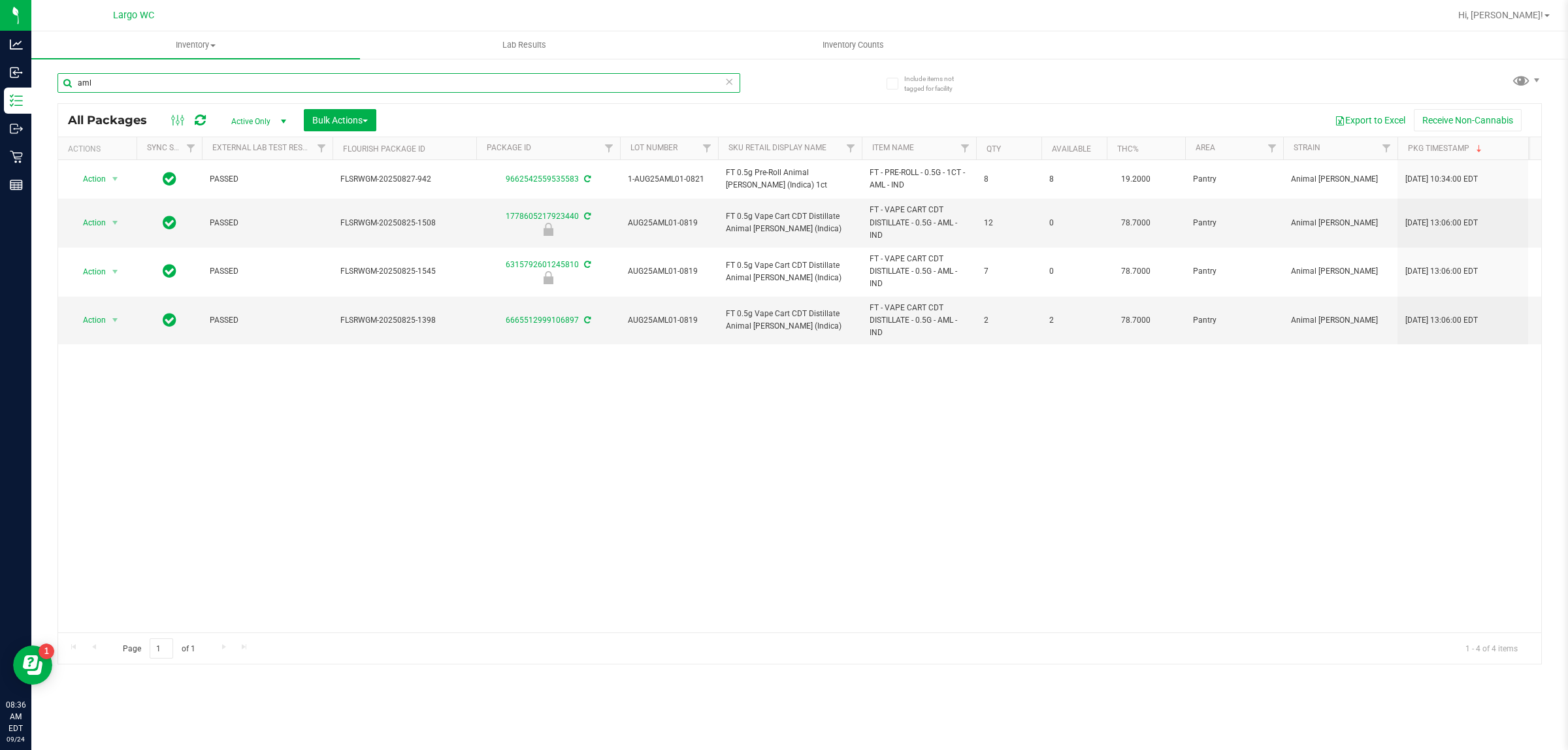
click at [116, 79] on input "aml" at bounding box center [398, 83] width 682 height 19
click at [128, 86] on input "aml" at bounding box center [398, 83] width 682 height 19
click at [137, 79] on input "aml" at bounding box center [398, 83] width 682 height 19
click at [149, 82] on input "aml" at bounding box center [398, 83] width 682 height 19
click at [160, 82] on input "aml" at bounding box center [398, 83] width 682 height 19
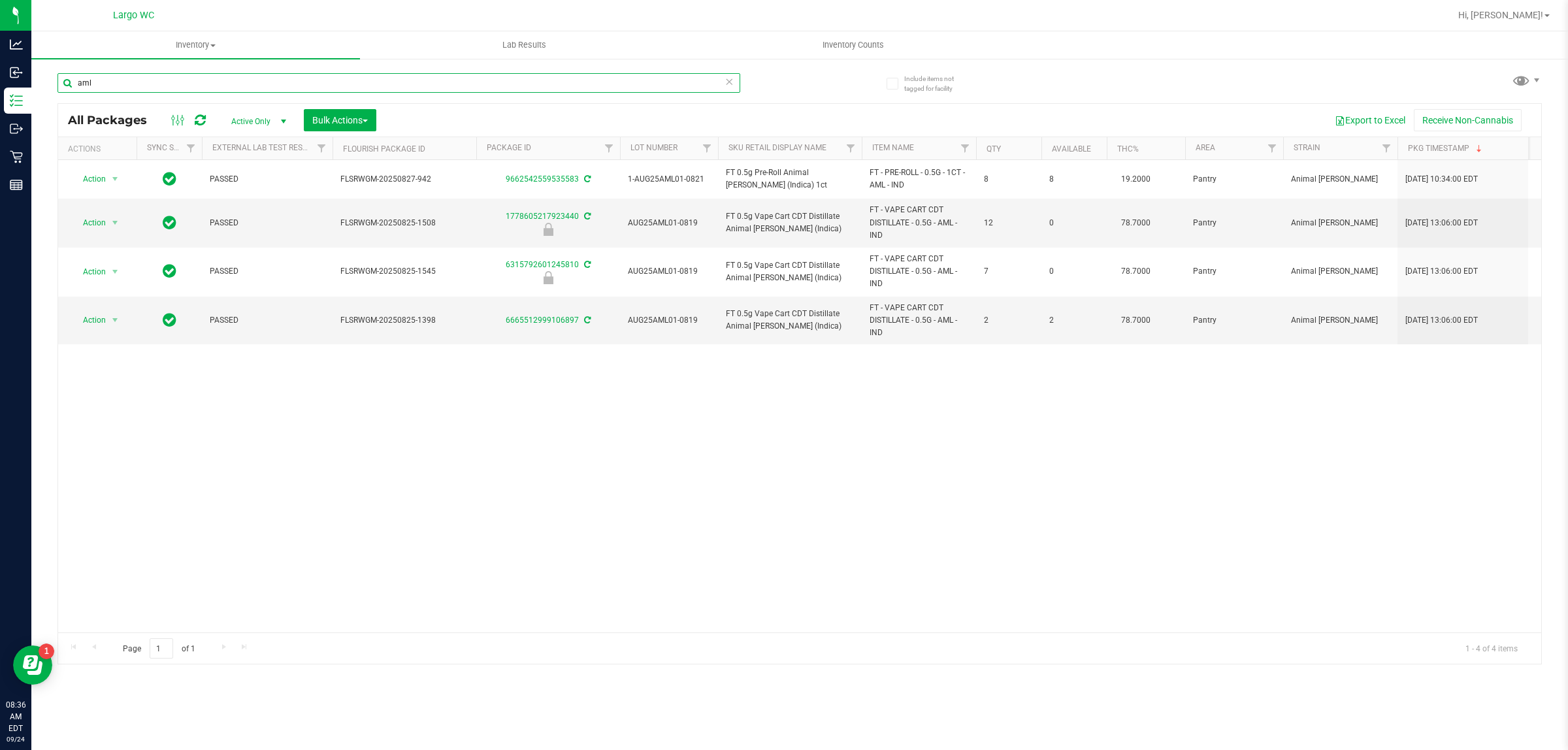
click at [167, 86] on input "aml" at bounding box center [398, 83] width 682 height 19
click at [166, 82] on input "aml" at bounding box center [398, 83] width 682 height 19
click at [167, 82] on input "aml" at bounding box center [398, 83] width 682 height 19
click at [121, 82] on input "aml" at bounding box center [398, 83] width 682 height 19
click at [128, 86] on input "aml" at bounding box center [398, 83] width 682 height 19
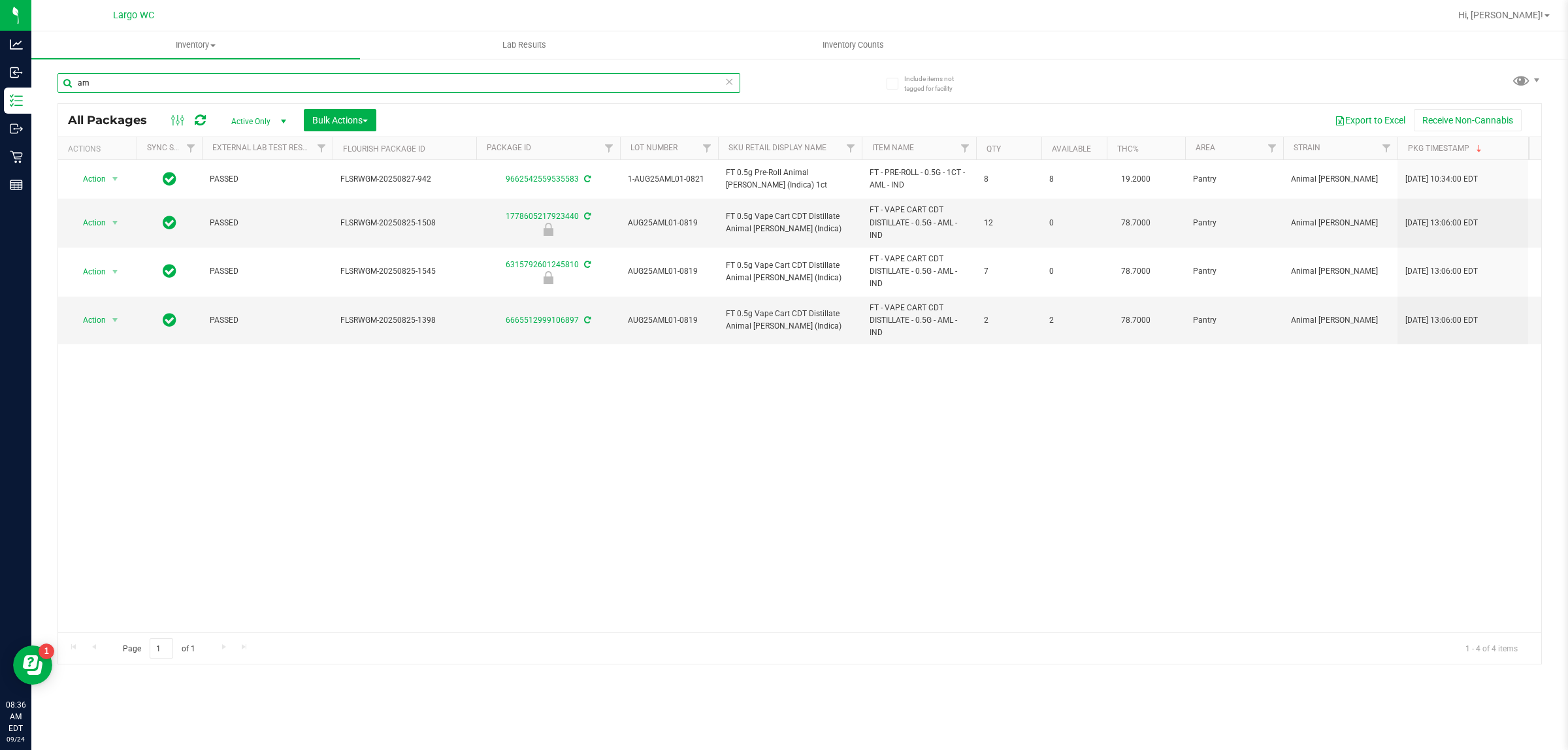
type input "a"
type input "4434240485202651"
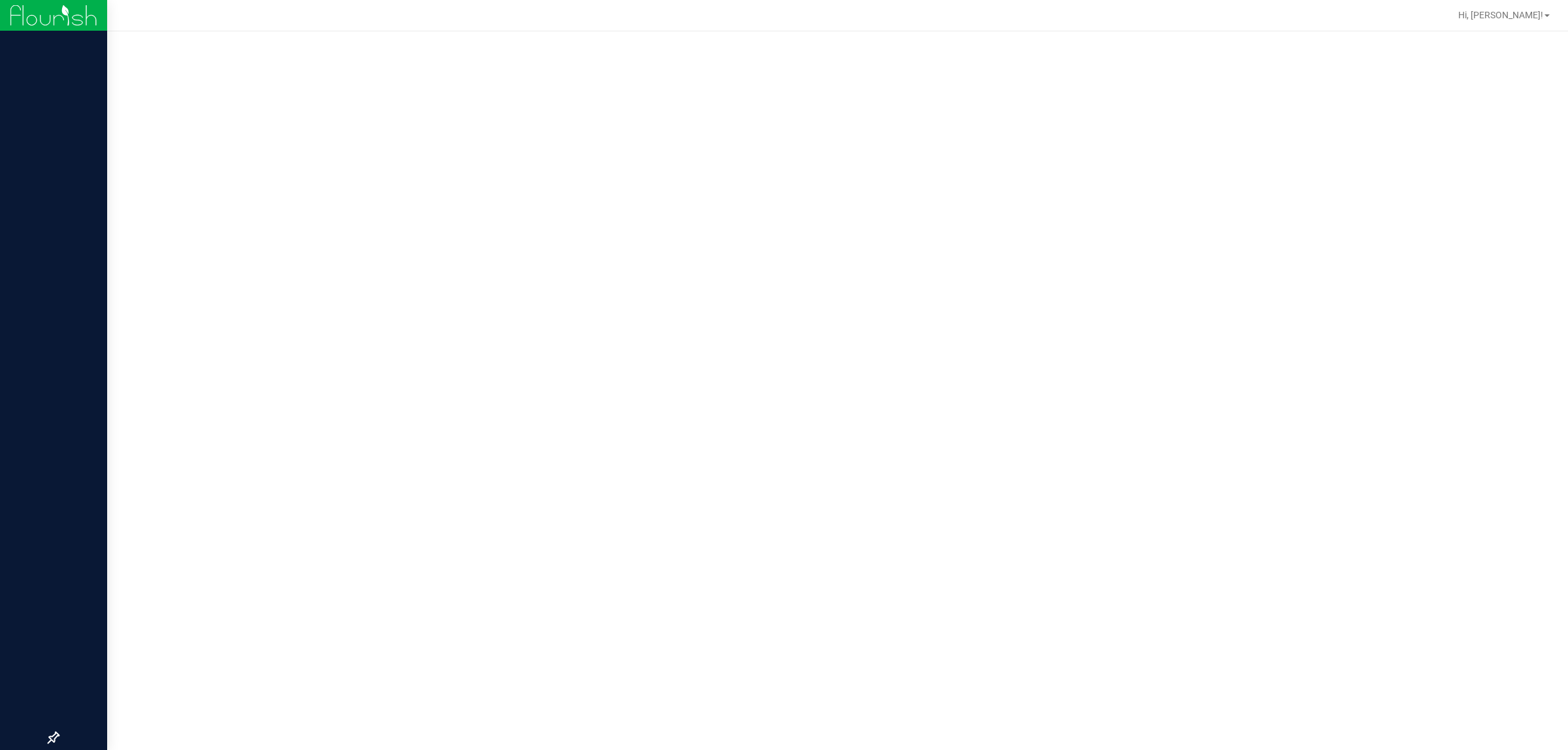
click at [41, 13] on img at bounding box center [53, 15] width 88 height 30
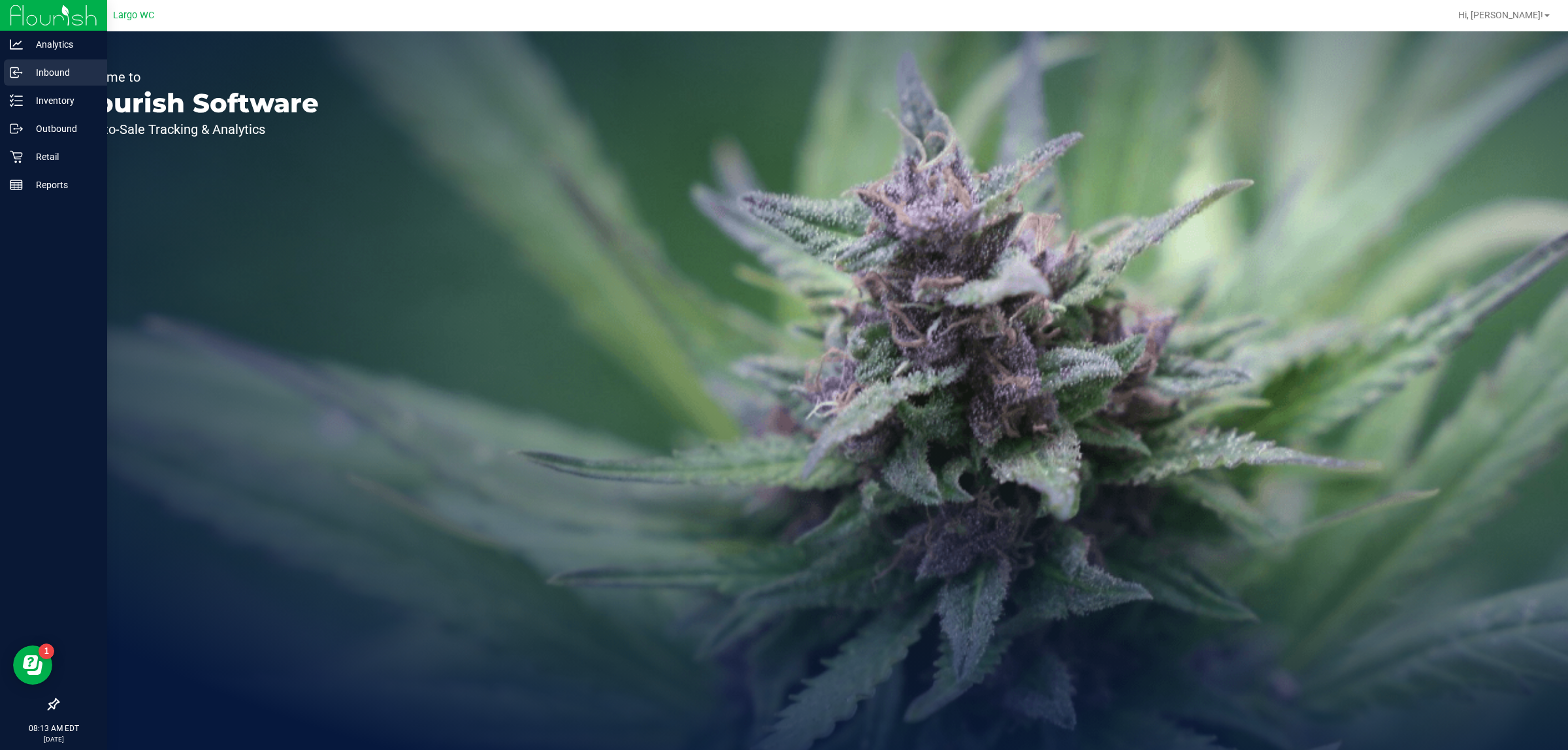
click at [67, 68] on p "Inbound" at bounding box center [62, 72] width 79 height 16
